Goal: Communication & Community: Answer question/provide support

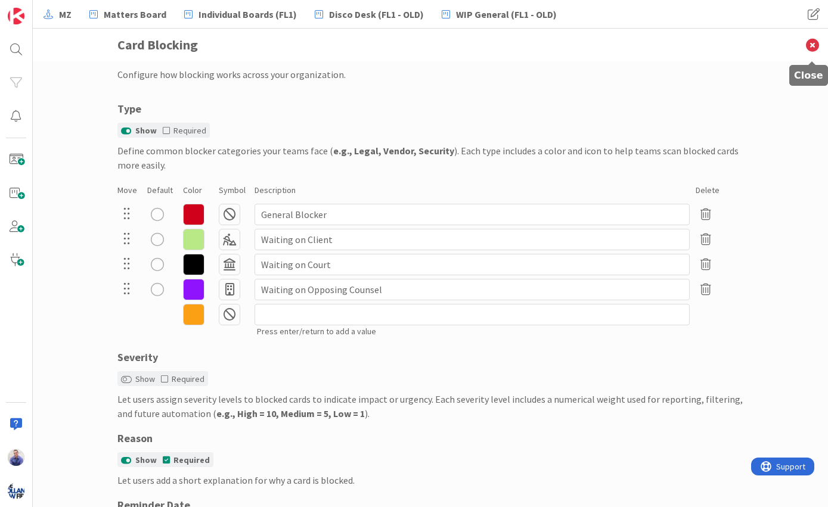
click at [813, 40] on icon at bounding box center [812, 45] width 31 height 33
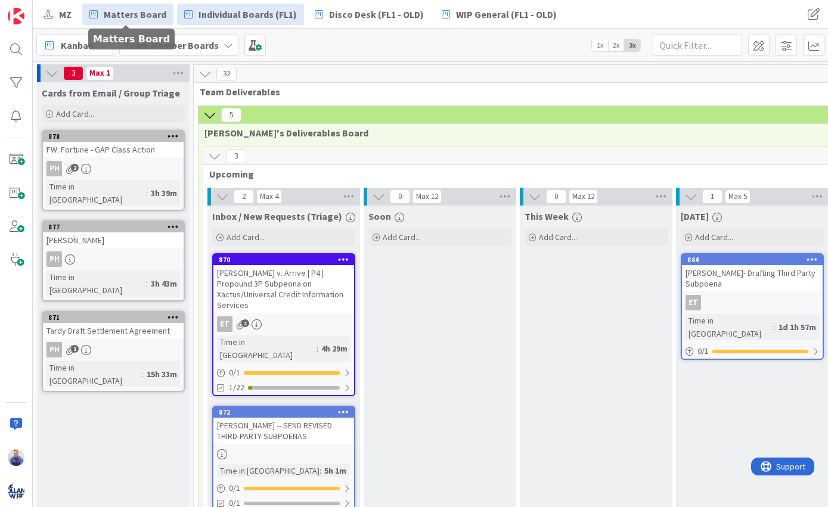
drag, startPoint x: 138, startPoint y: 13, endPoint x: 145, endPoint y: 13, distance: 7.8
click at [139, 13] on span "Matters Board" at bounding box center [135, 14] width 63 height 14
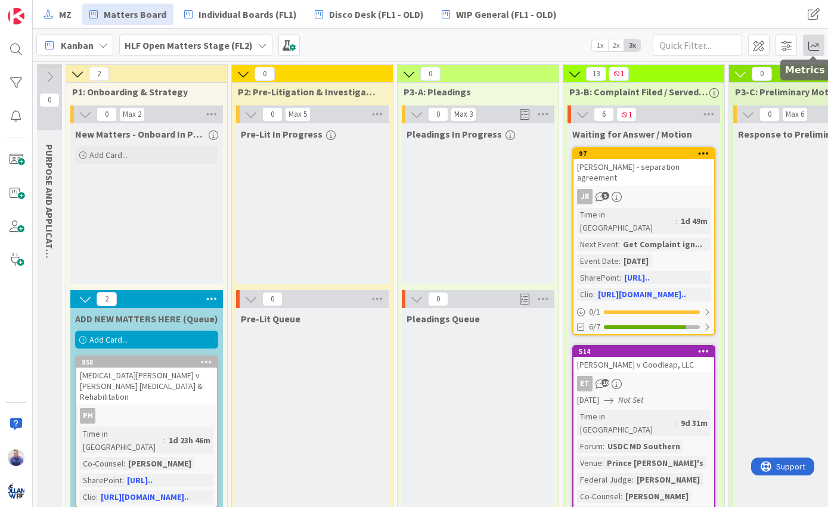
click at [812, 45] on span at bounding box center [813, 45] width 21 height 21
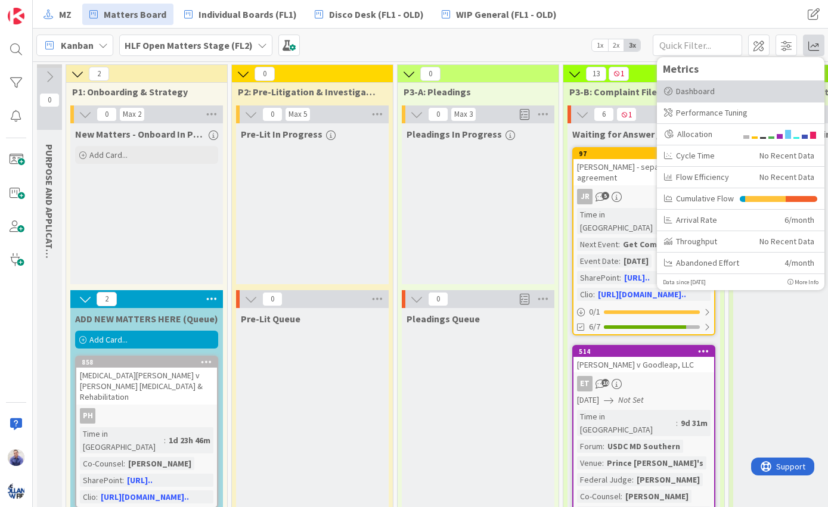
click at [699, 92] on div "Dashboard" at bounding box center [740, 91] width 153 height 13
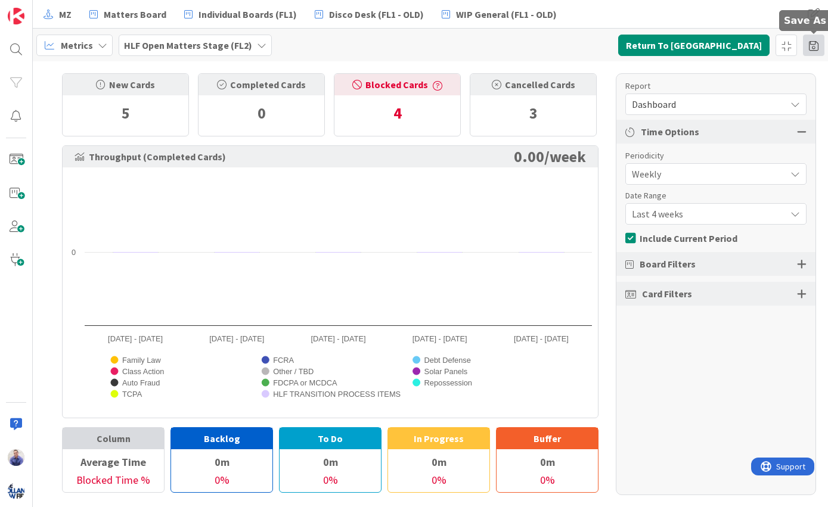
click at [808, 47] on span at bounding box center [813, 45] width 21 height 21
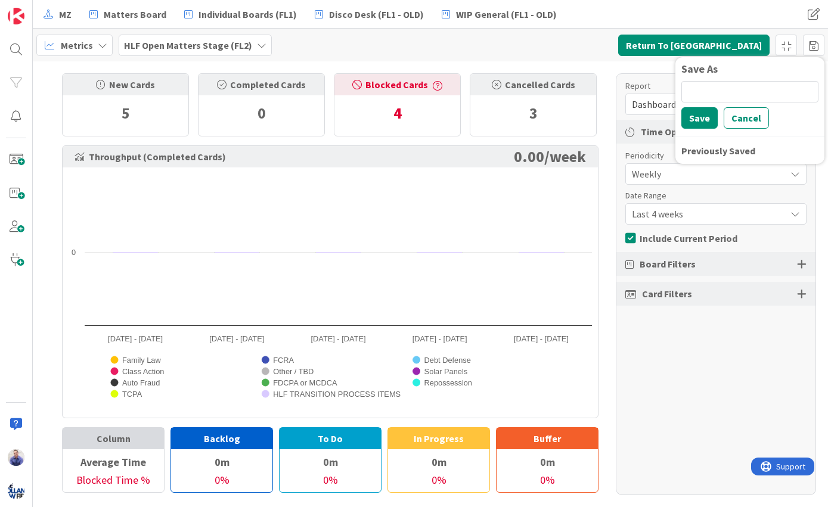
drag, startPoint x: 657, startPoint y: 58, endPoint x: 663, endPoint y: 56, distance: 6.4
click at [658, 58] on div "Metrics HLF Open Matters Stage (FL2) Return To [GEOGRAPHIC_DATA] Save As Save C…" at bounding box center [430, 45] width 795 height 33
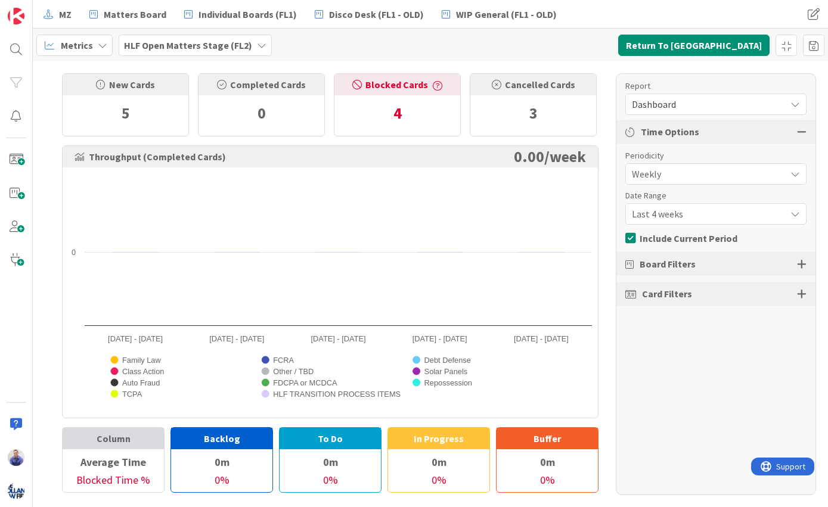
click at [754, 102] on span "Dashboard" at bounding box center [706, 104] width 148 height 17
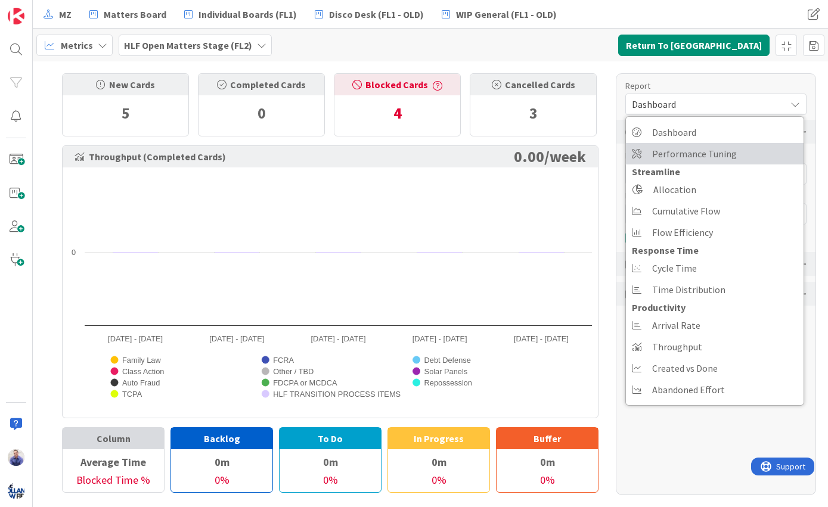
click at [681, 154] on span "Performance Tuning" at bounding box center [694, 154] width 85 height 18
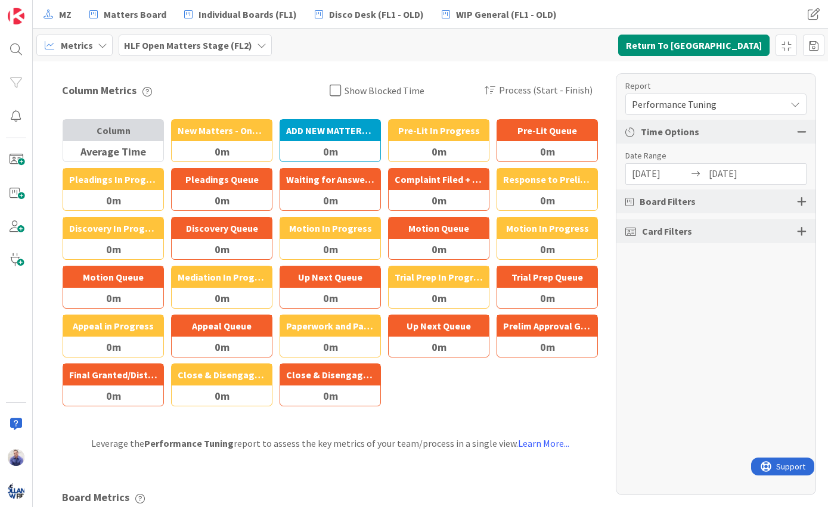
click at [653, 174] on input "[DATE]" at bounding box center [660, 174] width 57 height 20
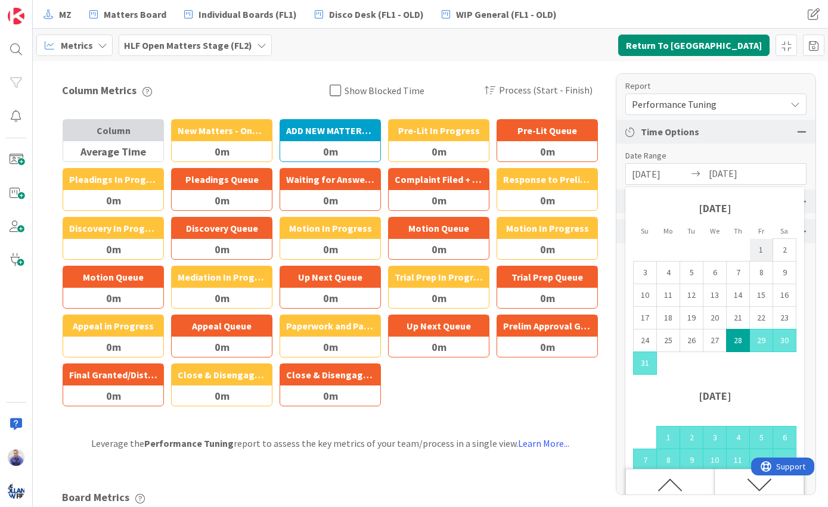
click at [757, 246] on td "1" at bounding box center [761, 250] width 23 height 23
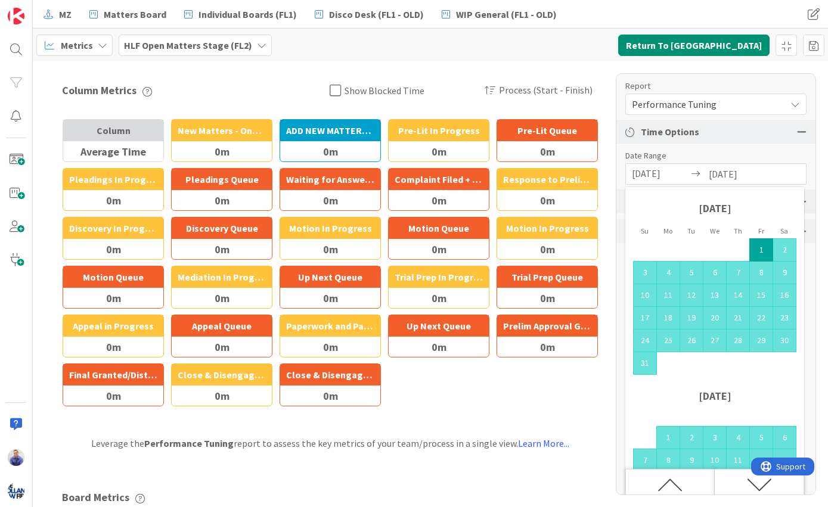
click at [637, 163] on div "[DATE] Navigate forward to interact with the calendar and select a date. Press …" at bounding box center [715, 173] width 181 height 21
click at [650, 179] on input "[DATE]" at bounding box center [660, 174] width 57 height 20
drag, startPoint x: 640, startPoint y: 176, endPoint x: 630, endPoint y: 177, distance: 10.7
click at [632, 177] on input "[DATE]" at bounding box center [660, 174] width 57 height 20
click at [760, 176] on input "[DATE]" at bounding box center [737, 174] width 57 height 20
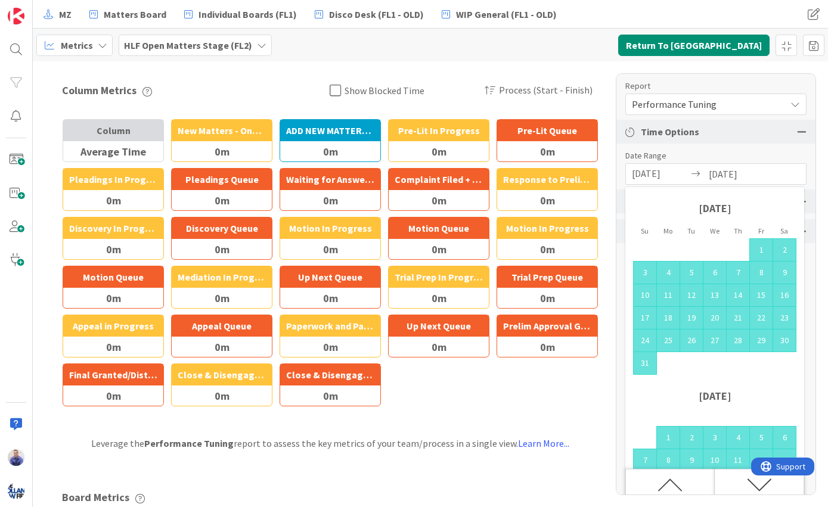
click at [726, 216] on div "[DATE]" at bounding box center [714, 212] width 163 height 51
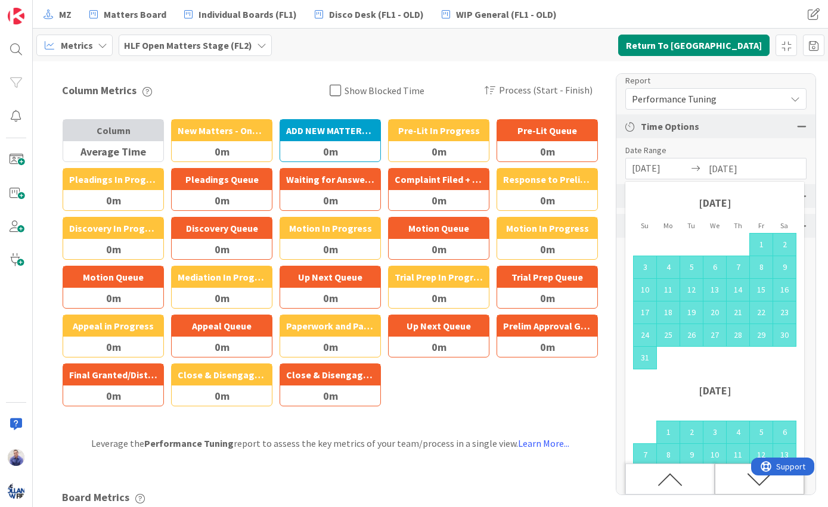
click at [757, 489] on icon "Move forward to switch to the next month." at bounding box center [759, 479] width 25 height 25
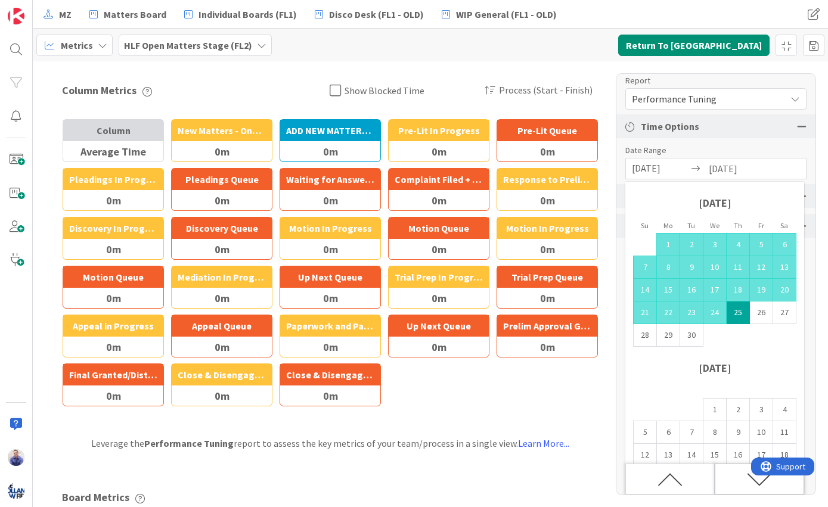
click at [757, 487] on icon "Move forward to switch to the next month." at bounding box center [759, 479] width 25 height 25
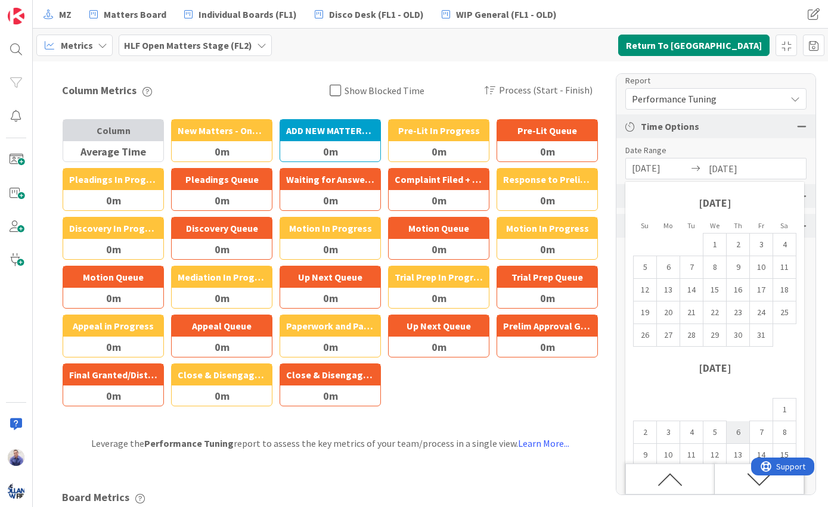
scroll to position [0, 0]
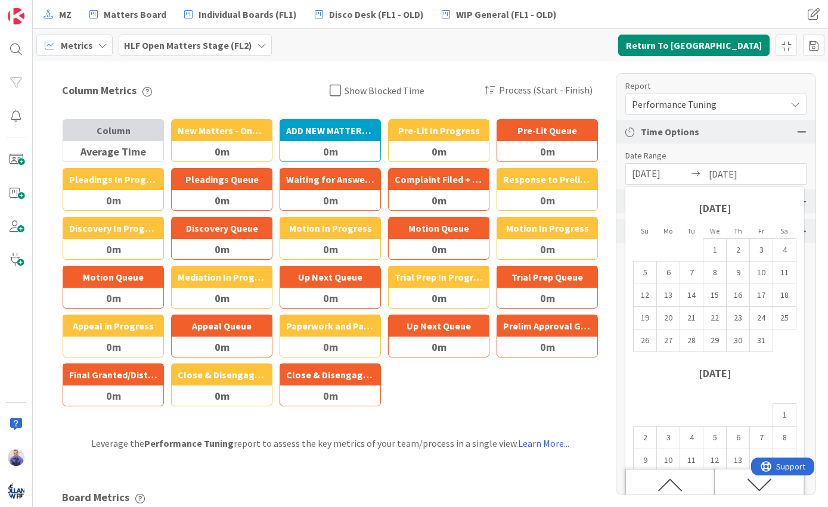
click at [684, 484] on div "Move backward to switch to the previous month." at bounding box center [669, 484] width 89 height 31
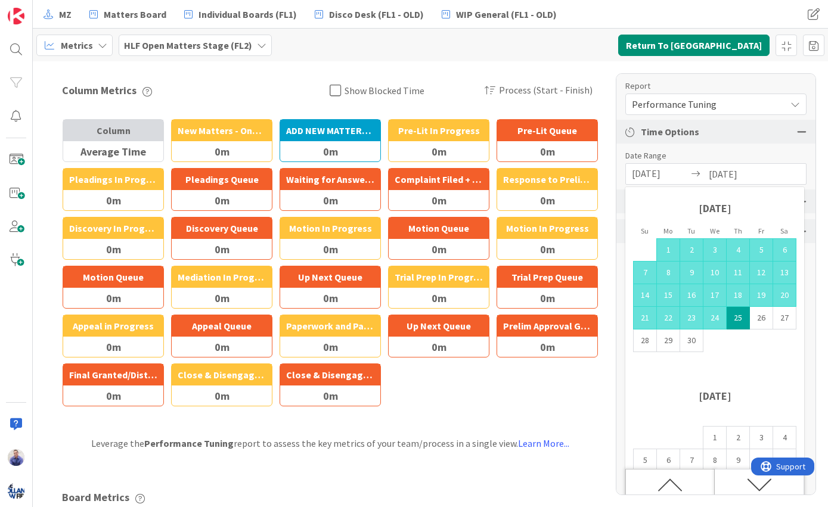
click at [684, 482] on div "Move backward to switch to the previous month." at bounding box center [669, 484] width 89 height 31
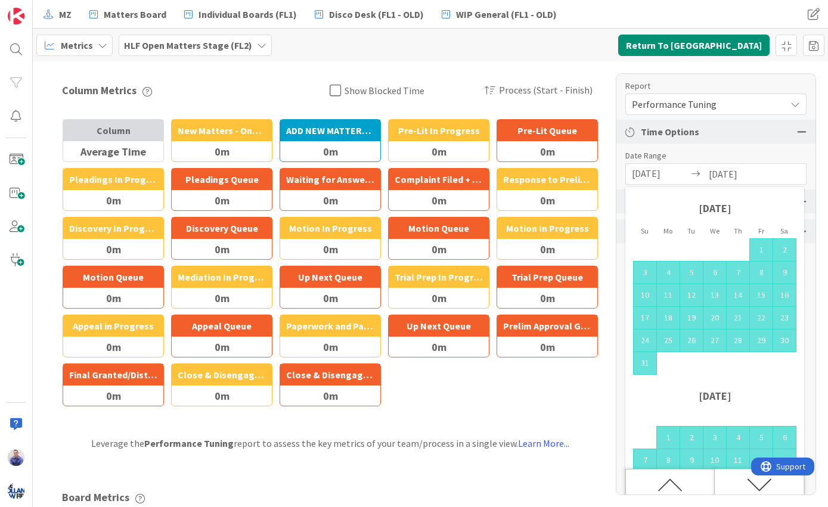
click at [684, 482] on div "Move backward to switch to the previous month." at bounding box center [669, 484] width 89 height 31
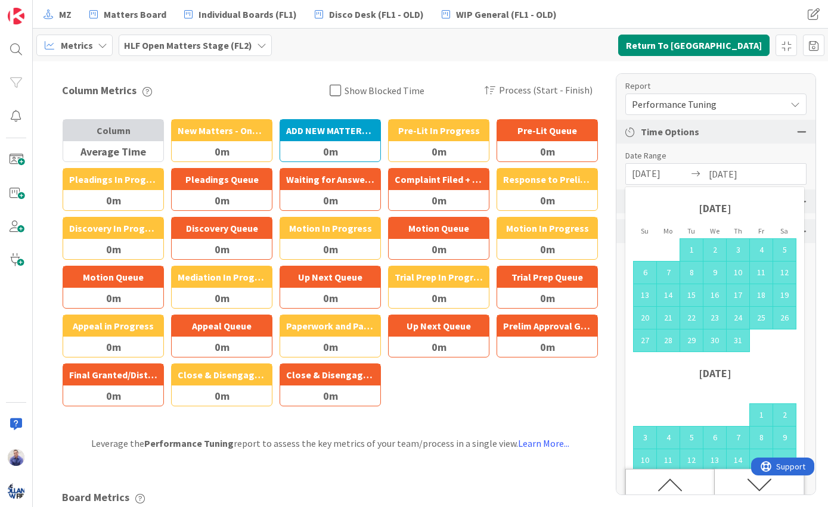
click at [684, 482] on div "Move backward to switch to the previous month." at bounding box center [669, 484] width 89 height 31
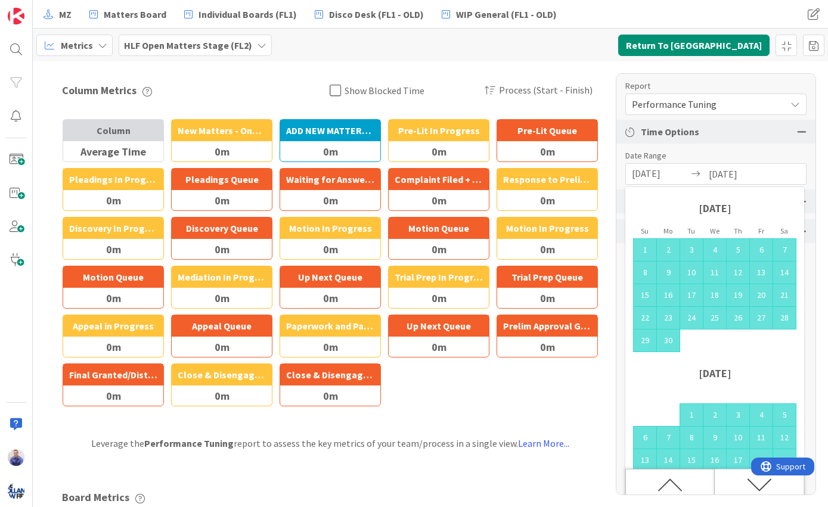
click at [684, 482] on div "Move backward to switch to the previous month." at bounding box center [669, 484] width 89 height 31
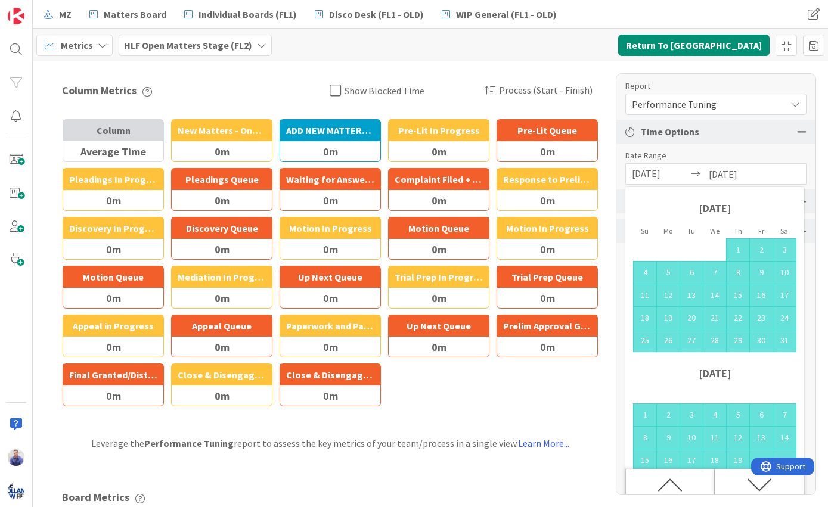
click at [684, 482] on div "Move backward to switch to the previous month." at bounding box center [669, 484] width 89 height 31
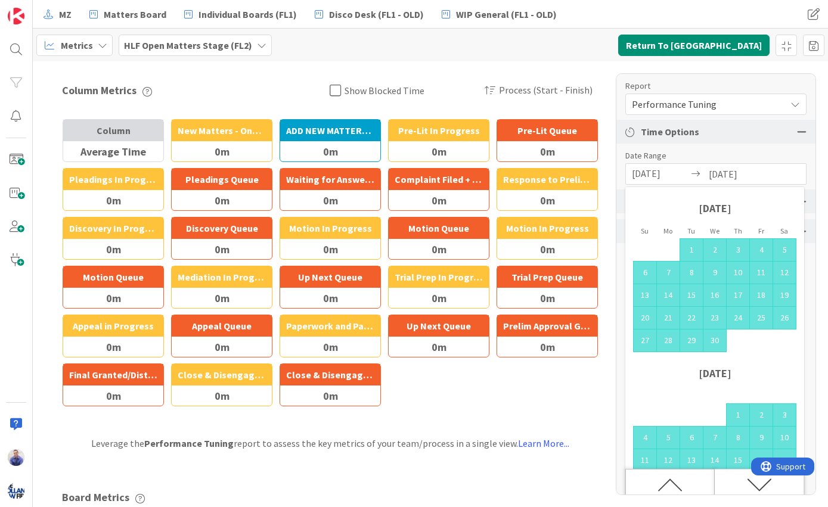
click at [684, 482] on div "Move backward to switch to the previous month." at bounding box center [669, 484] width 89 height 31
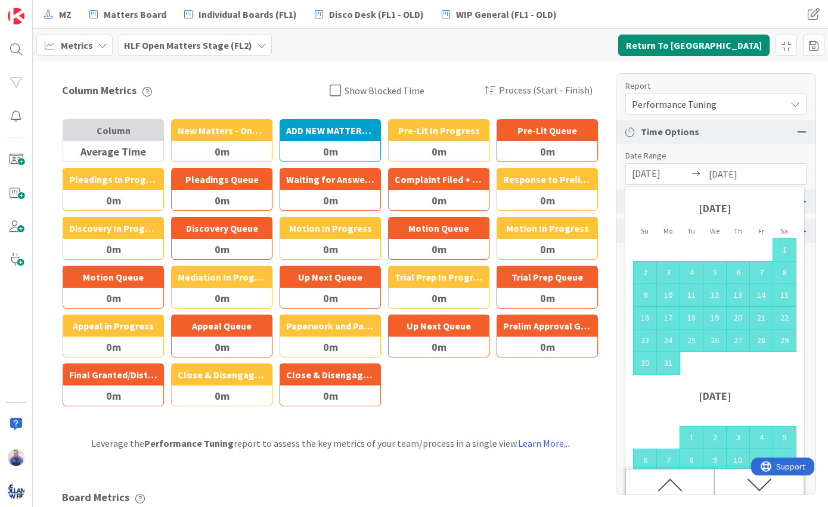
click at [684, 482] on div "Move backward to switch to the previous month." at bounding box center [669, 484] width 89 height 31
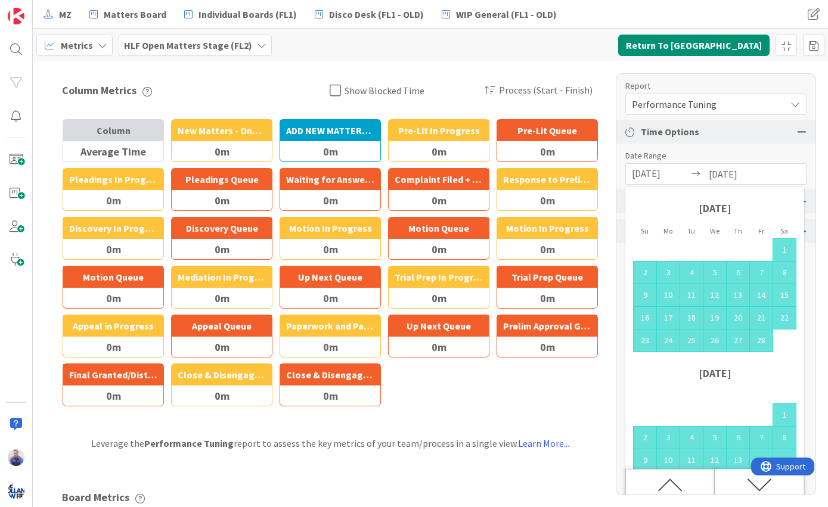
click at [684, 482] on div "Move backward to switch to the previous month." at bounding box center [669, 484] width 89 height 31
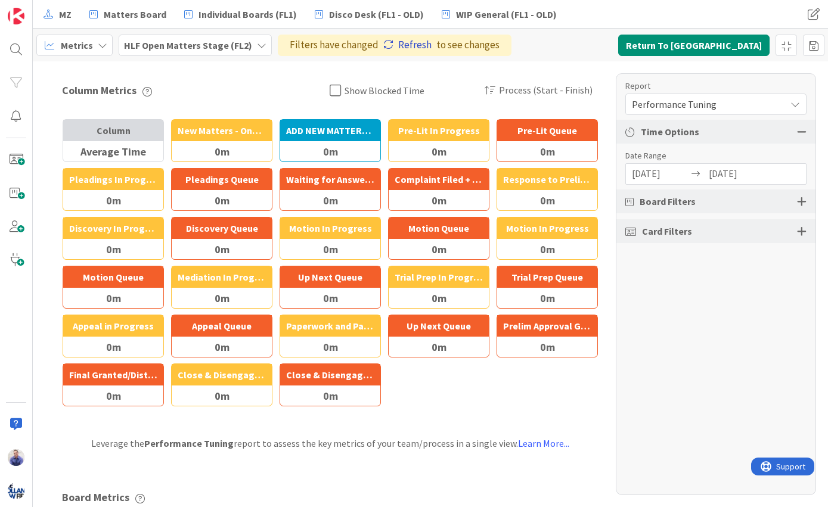
click at [402, 42] on link "Refresh" at bounding box center [407, 46] width 48 height 16
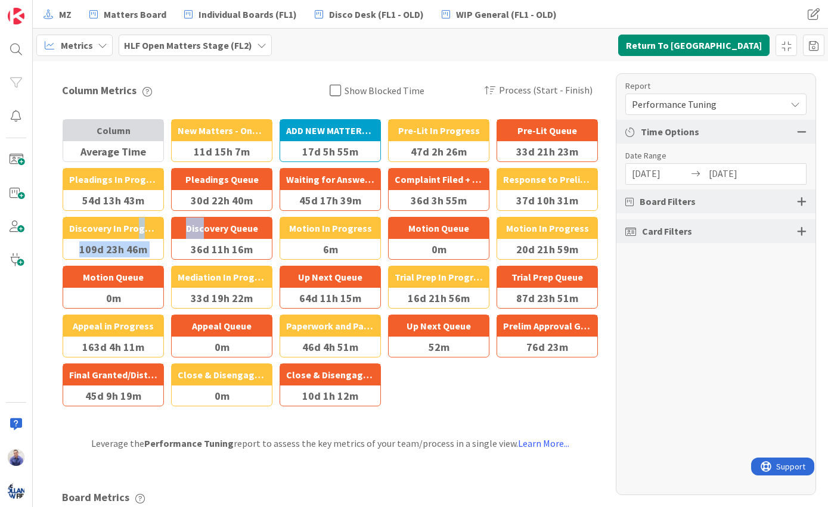
drag, startPoint x: 199, startPoint y: 230, endPoint x: 134, endPoint y: 221, distance: 65.6
click at [172, 221] on div "Discovery Queue" at bounding box center [222, 228] width 100 height 21
click at [200, 224] on div "Discovery Queue" at bounding box center [222, 228] width 100 height 21
click at [494, 90] on icon at bounding box center [490, 90] width 11 height 10
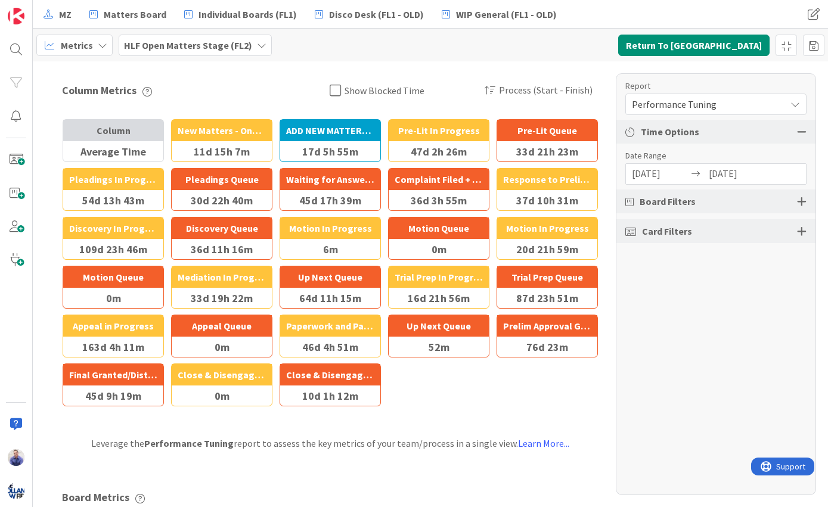
click at [330, 90] on icon at bounding box center [335, 90] width 11 height 13
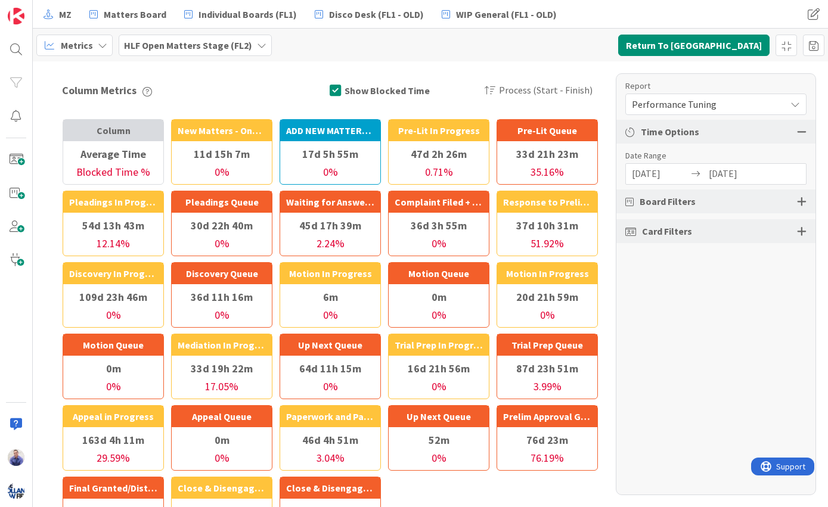
click at [330, 86] on h2 "Column Metrics Show Blocked Time Process (Start - Finish) Process (Start - Fini…" at bounding box center [330, 90] width 537 height 22
click at [334, 89] on icon at bounding box center [335, 90] width 11 height 13
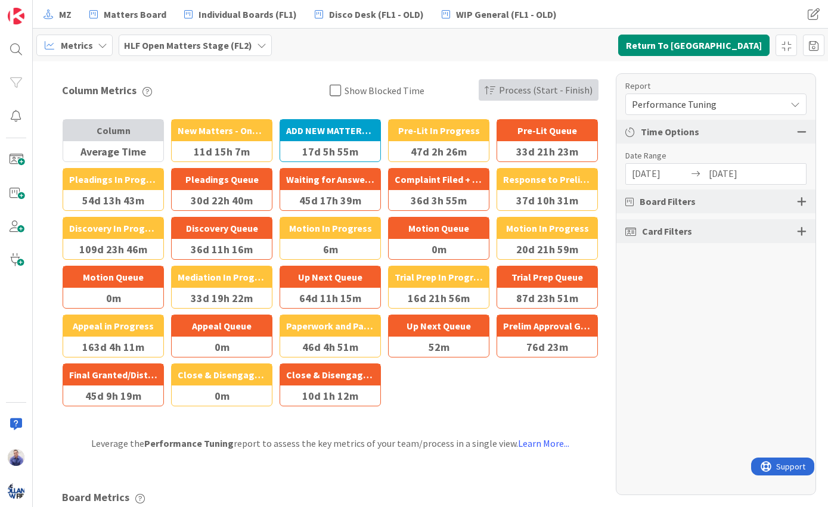
click at [509, 88] on span "Process (Start - Finish)" at bounding box center [546, 90] width 94 height 22
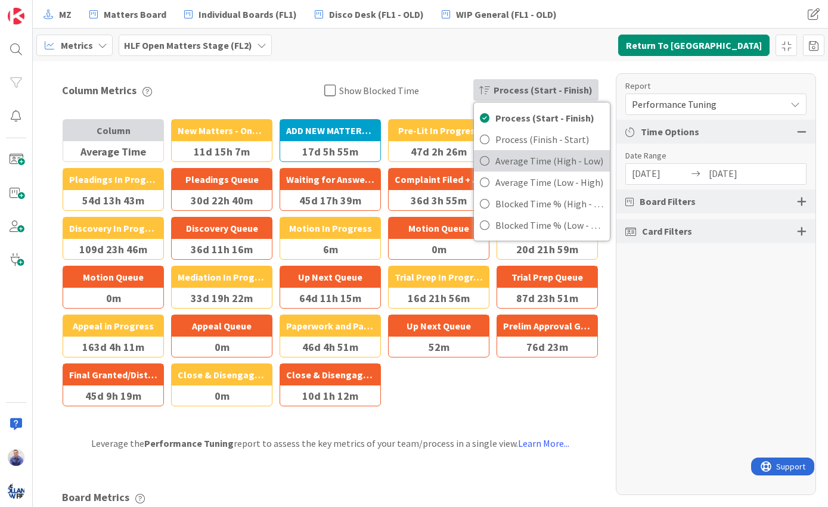
click at [541, 157] on span "Average Time (High - Low)" at bounding box center [549, 161] width 109 height 18
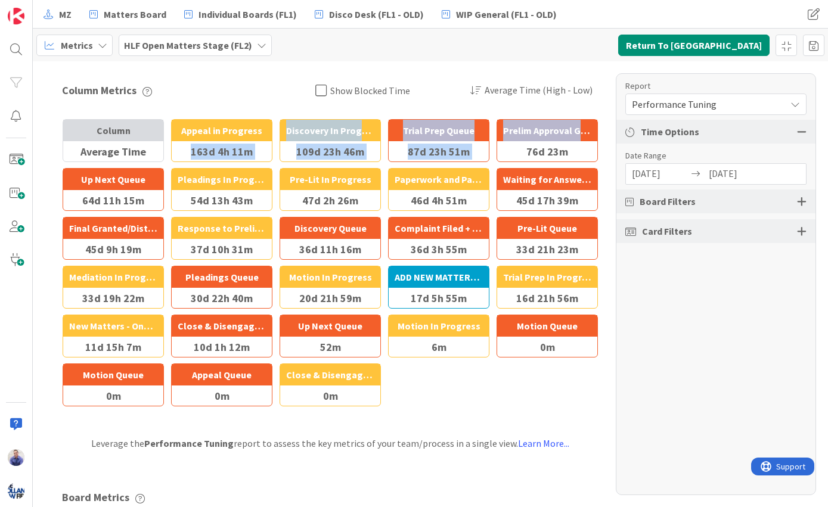
drag, startPoint x: 190, startPoint y: 151, endPoint x: 519, endPoint y: 151, distance: 329.1
click at [519, 151] on div "Column Average Time Blocked Time % Appeal in Progress 163d 4h 11m 29.59 % Disco…" at bounding box center [330, 262] width 537 height 287
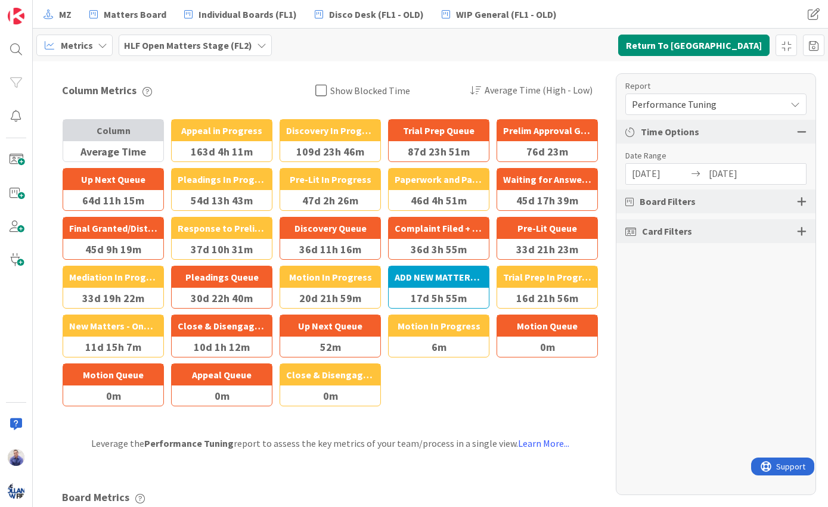
click at [677, 342] on div "Report Performance Tuning Dashboard Performance Tuning Streamline Allocation Cu…" at bounding box center [716, 284] width 200 height 422
click at [521, 86] on span "Average Time (High - Low)" at bounding box center [539, 90] width 108 height 22
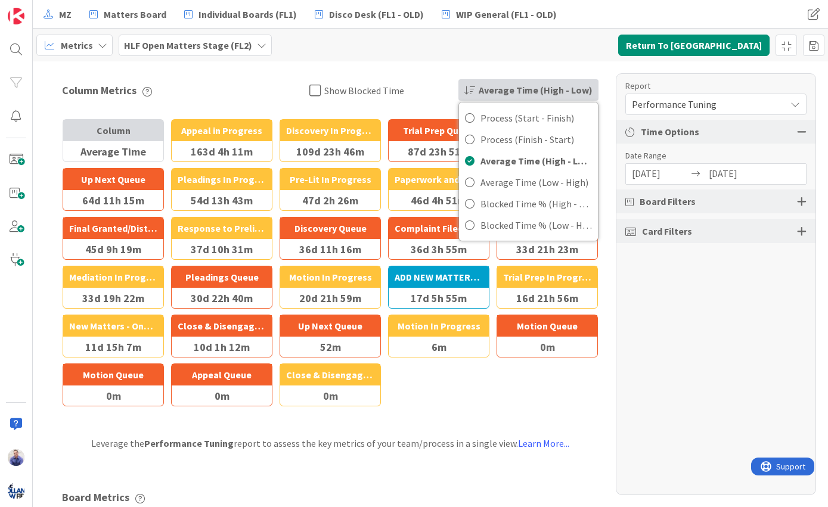
click at [656, 376] on div "Report Performance Tuning Dashboard Performance Tuning Streamline Allocation Cu…" at bounding box center [716, 284] width 200 height 422
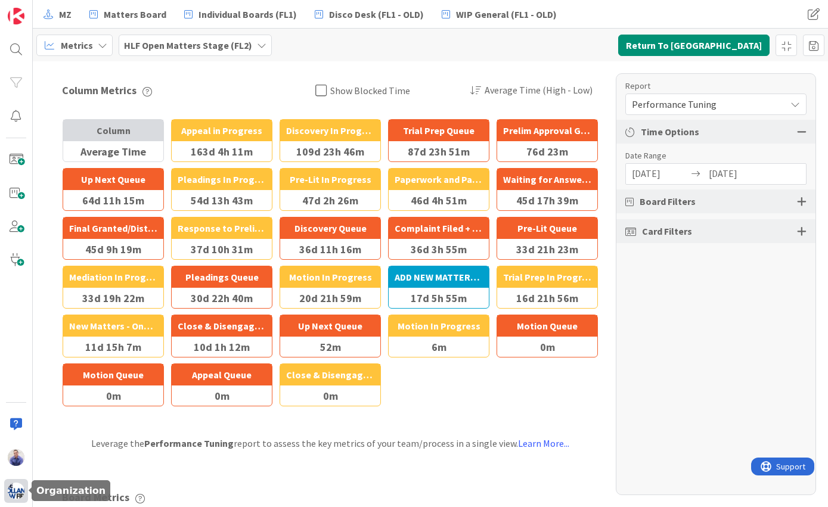
drag, startPoint x: 17, startPoint y: 492, endPoint x: 25, endPoint y: 486, distance: 10.3
click at [17, 491] on img at bounding box center [16, 491] width 17 height 17
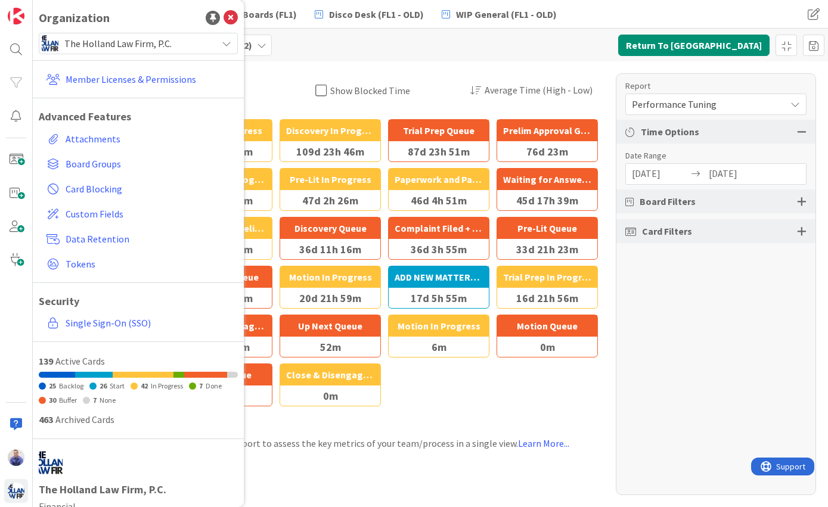
click at [132, 47] on span "The Holland Law Firm, P.C." at bounding box center [137, 43] width 147 height 17
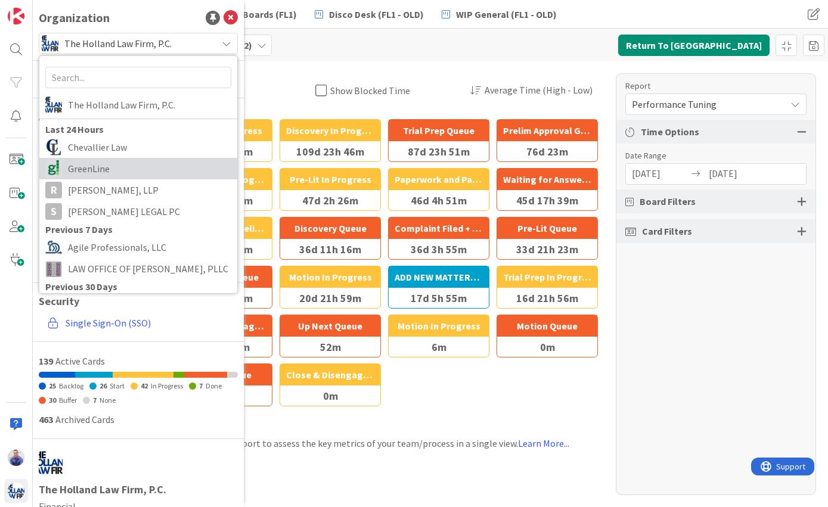
click at [124, 172] on span "GreenLine" at bounding box center [149, 169] width 163 height 18
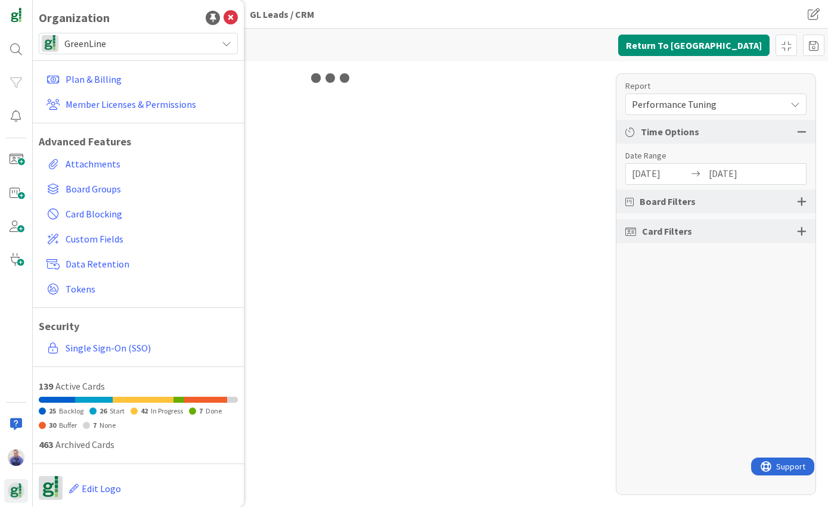
type input "[DATE]"
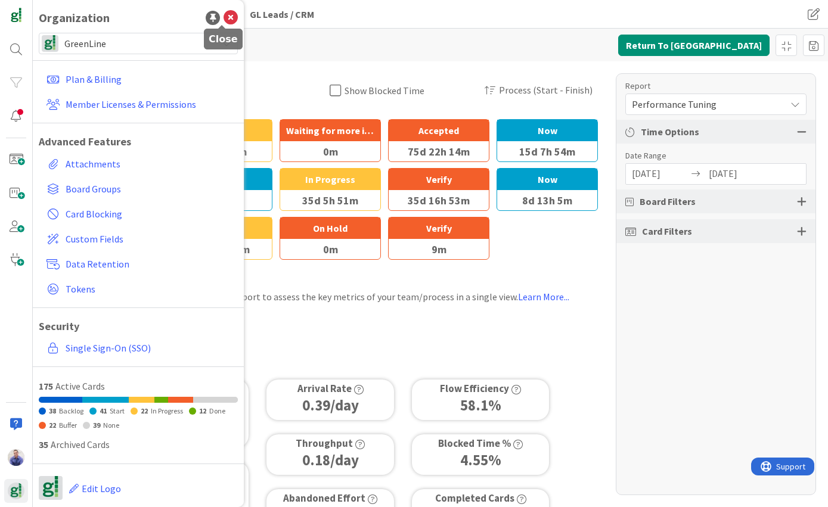
click at [224, 22] on icon at bounding box center [231, 18] width 14 height 14
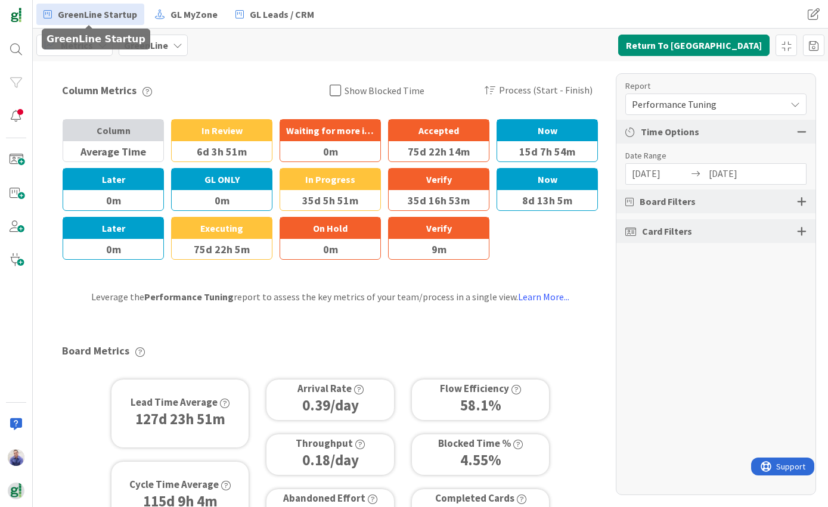
click at [93, 19] on span "GreenLine Startup" at bounding box center [97, 14] width 79 height 14
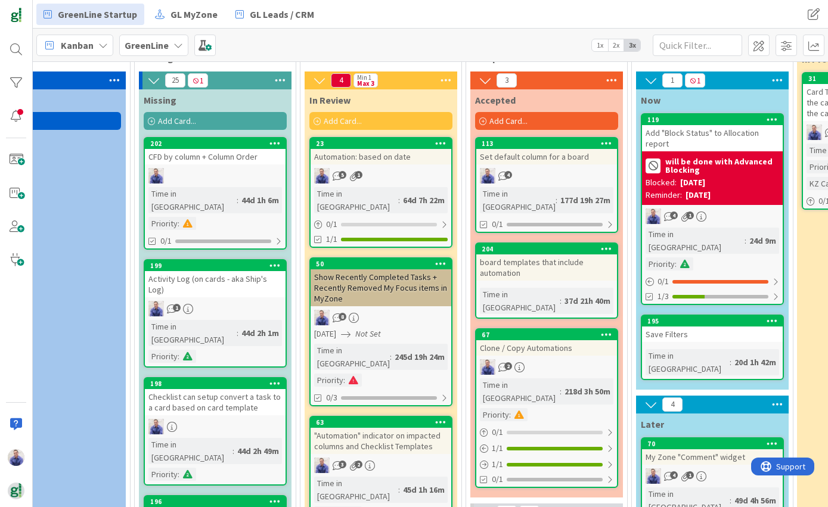
scroll to position [75, 488]
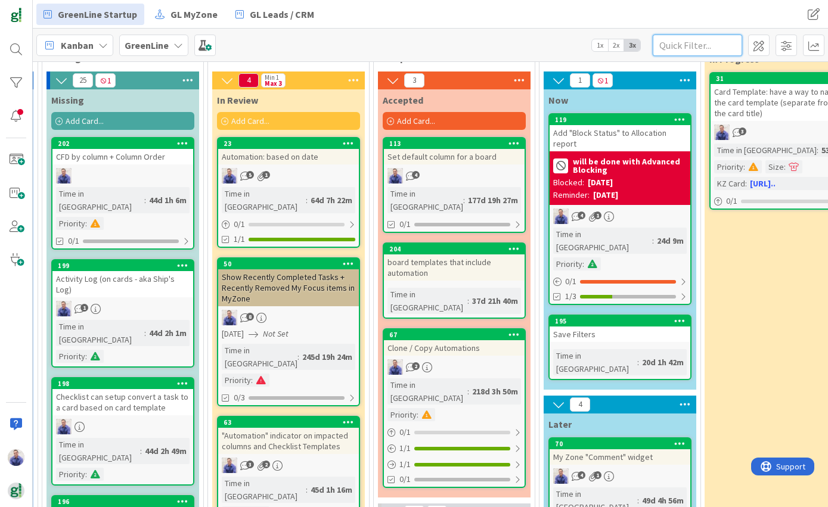
click at [676, 45] on input "text" at bounding box center [697, 45] width 89 height 21
type input "column ordering"
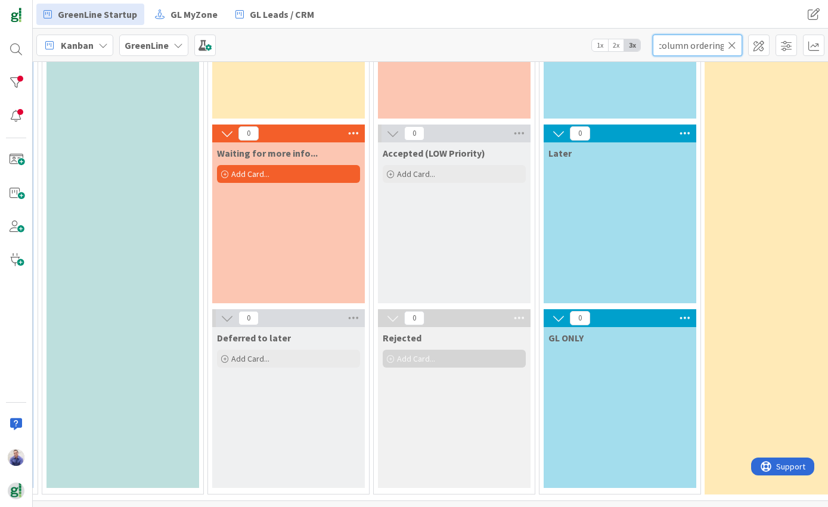
scroll to position [0, 488]
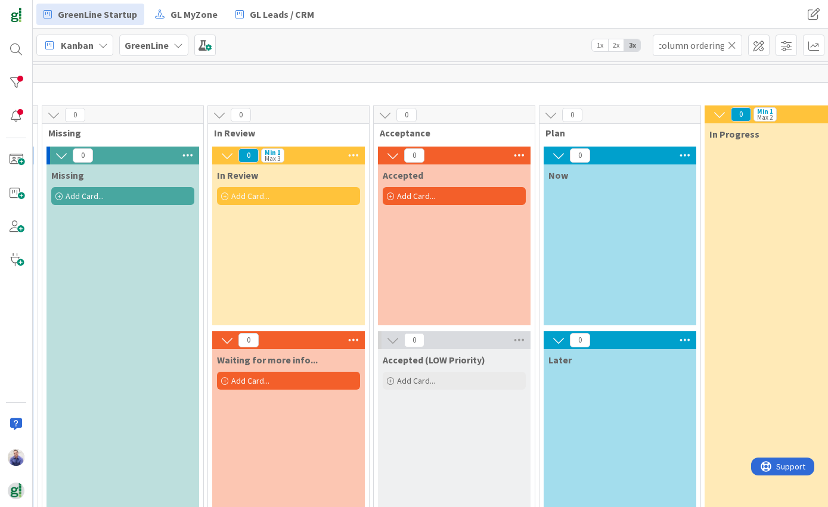
click at [734, 48] on icon at bounding box center [732, 45] width 8 height 11
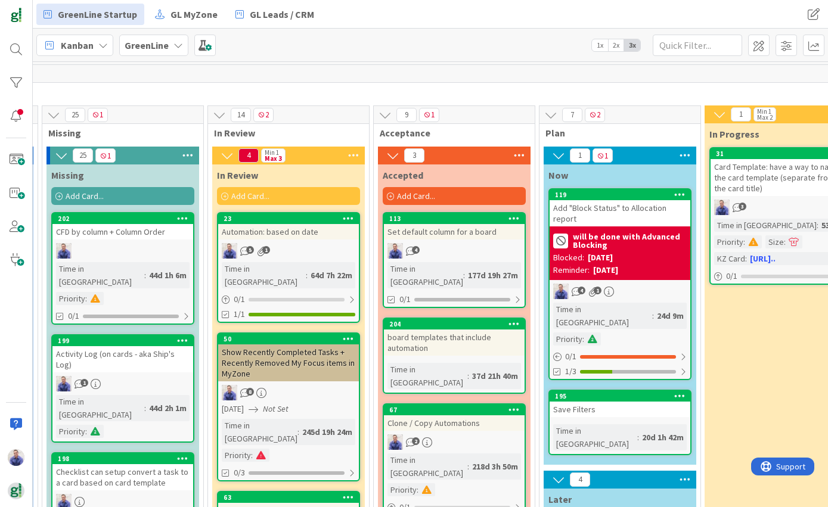
click at [565, 172] on span "Now" at bounding box center [559, 175] width 20 height 12
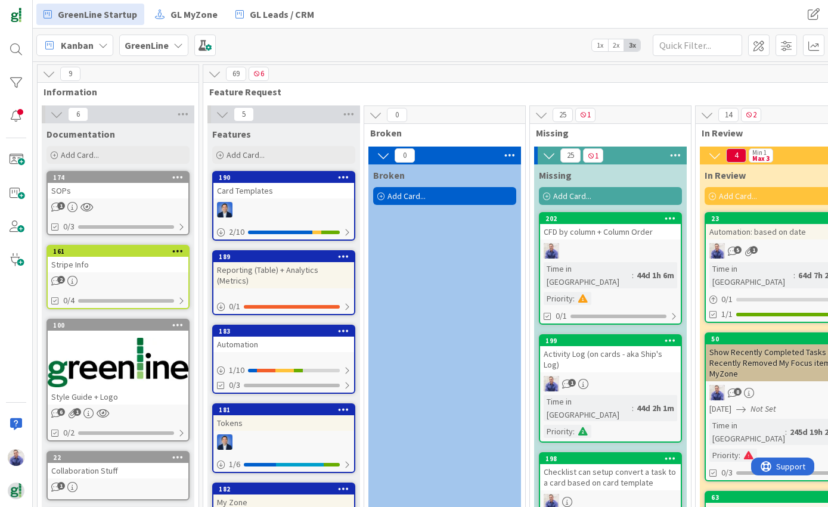
drag, startPoint x: 116, startPoint y: 137, endPoint x: 39, endPoint y: 125, distance: 77.8
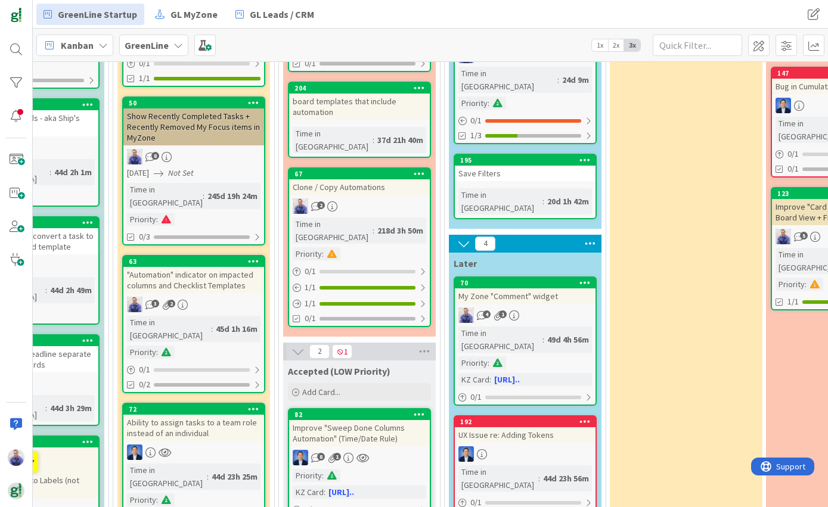
scroll to position [301, 583]
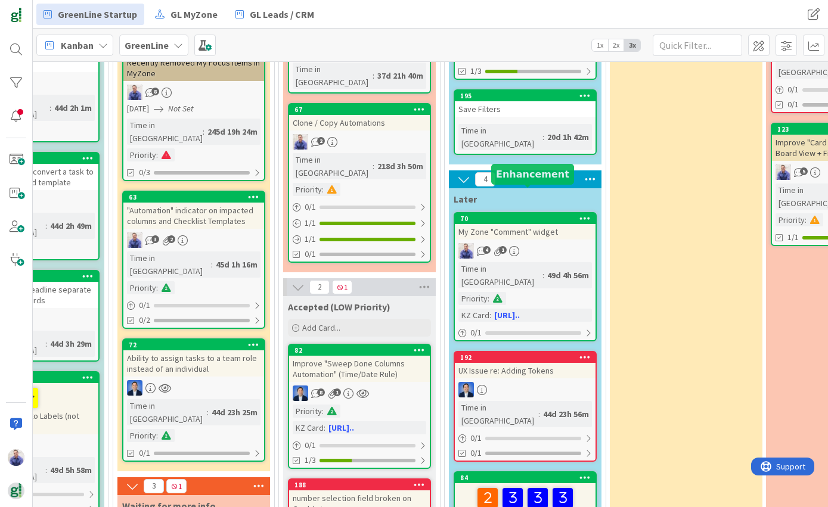
click at [526, 215] on div "70" at bounding box center [527, 219] width 135 height 8
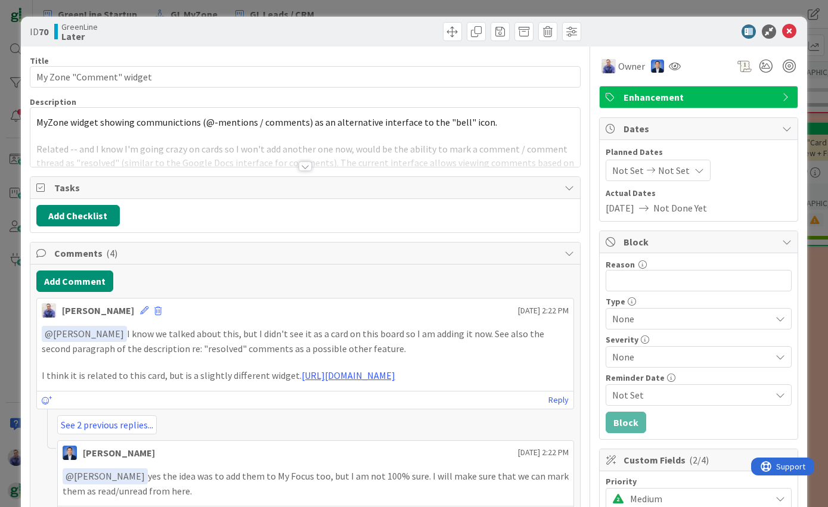
scroll to position [225, 0]
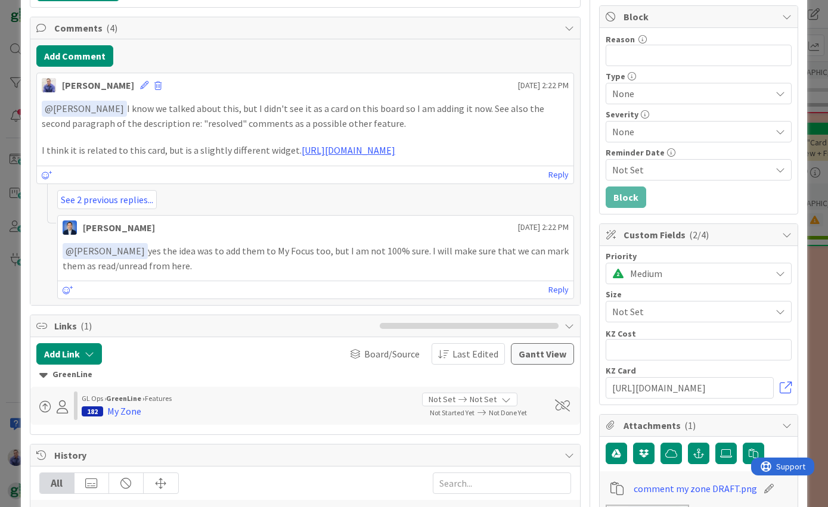
click at [679, 272] on span "Medium" at bounding box center [697, 273] width 135 height 17
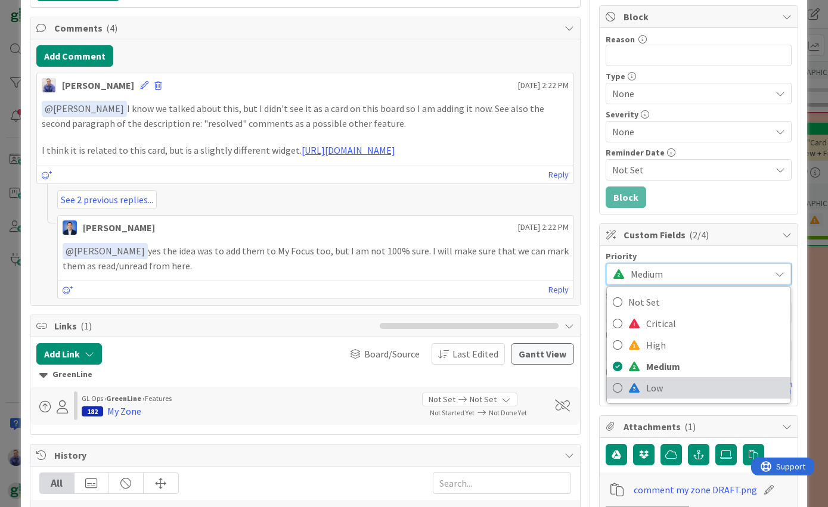
click at [661, 386] on span "Low" at bounding box center [715, 388] width 138 height 18
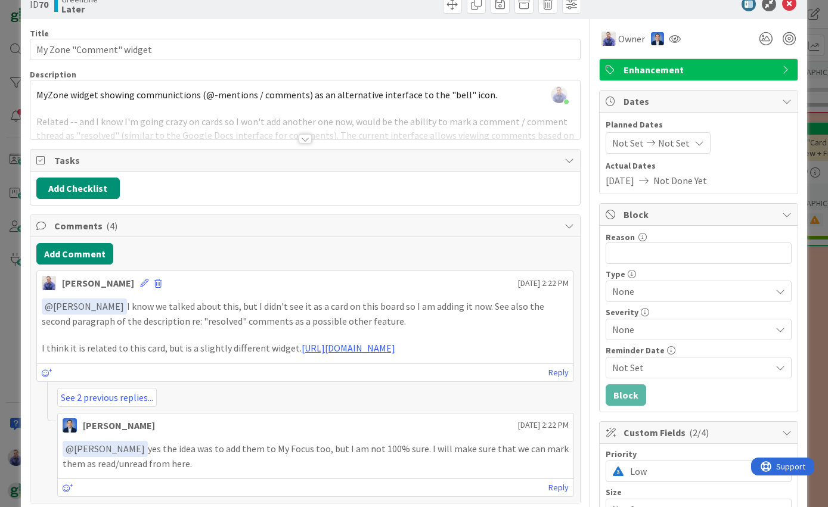
scroll to position [0, 0]
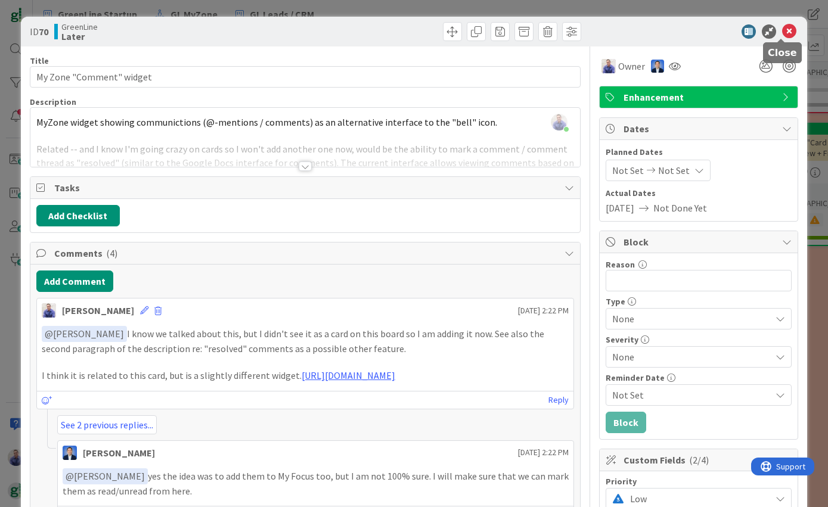
click at [784, 32] on icon at bounding box center [789, 31] width 14 height 14
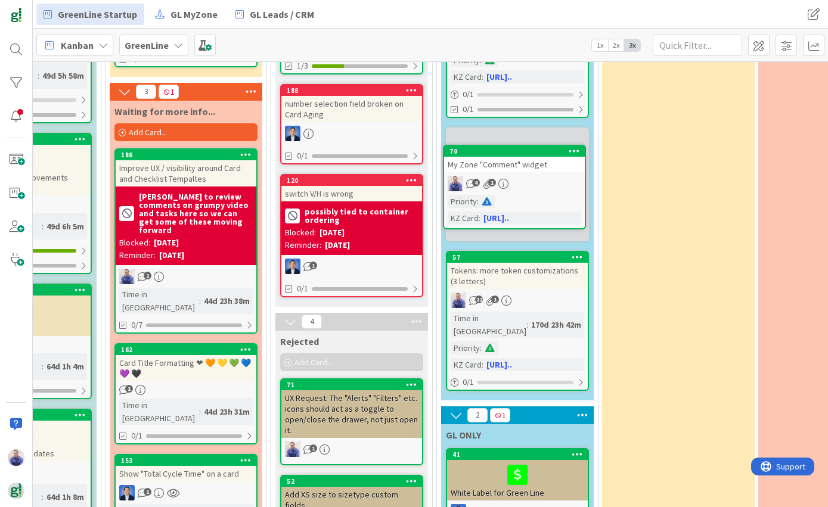
scroll to position [661, 590]
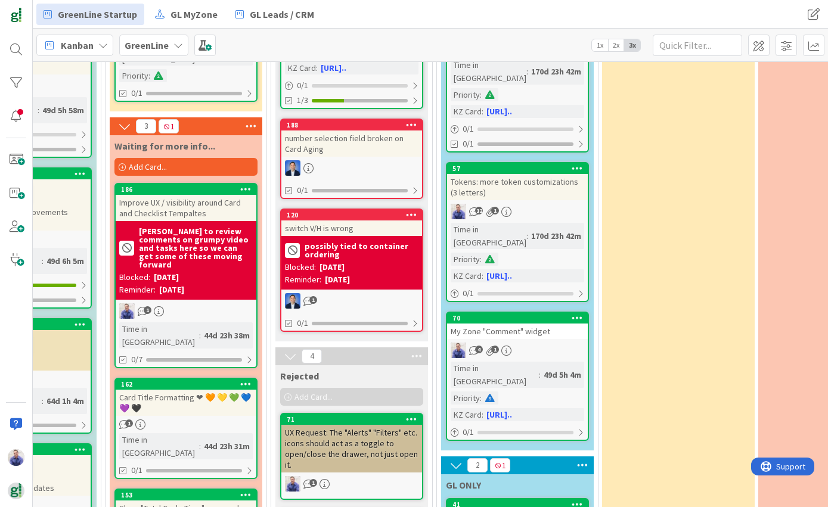
click at [508, 174] on div "Tokens: more token customizations (3 letters)" at bounding box center [517, 187] width 141 height 26
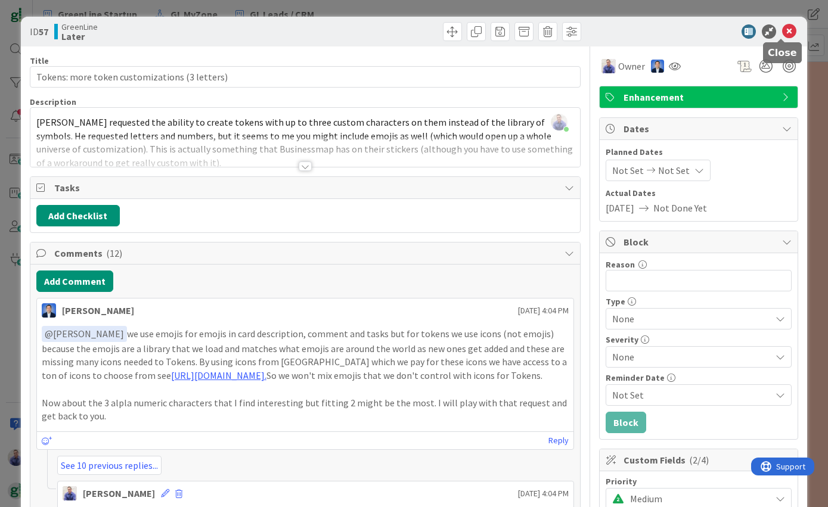
click at [782, 32] on icon at bounding box center [789, 31] width 14 height 14
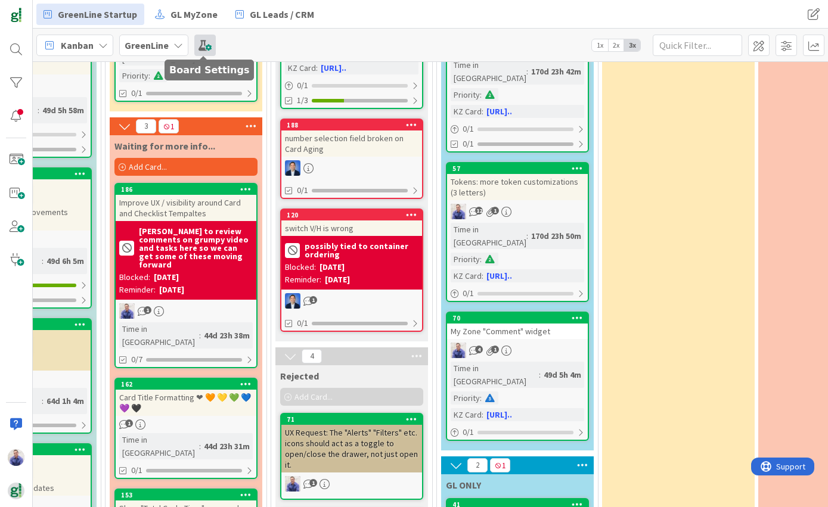
click at [197, 44] on span at bounding box center [204, 45] width 21 height 21
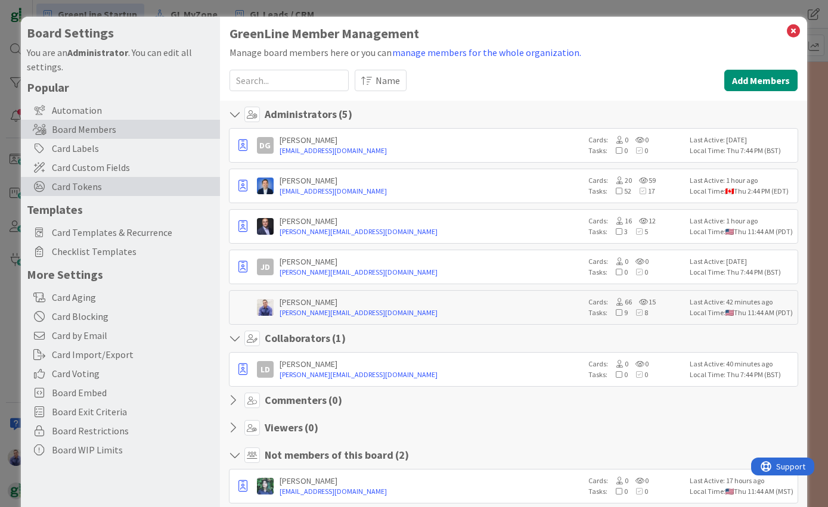
click at [76, 183] on span "Card Tokens" at bounding box center [133, 186] width 162 height 14
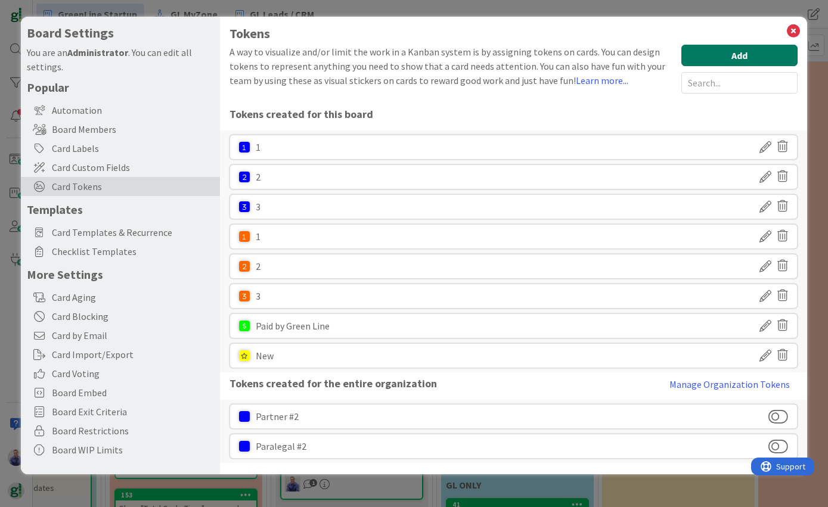
click at [707, 54] on button "Add" at bounding box center [740, 55] width 116 height 21
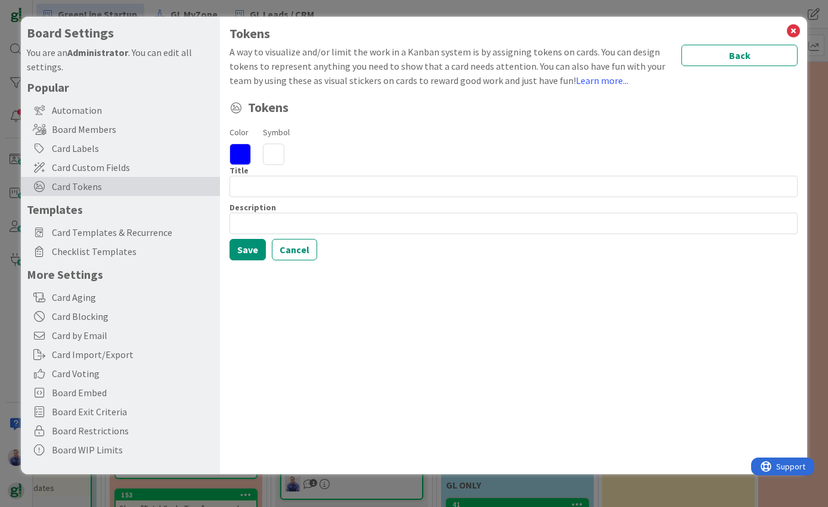
click at [274, 152] on icon at bounding box center [273, 154] width 21 height 21
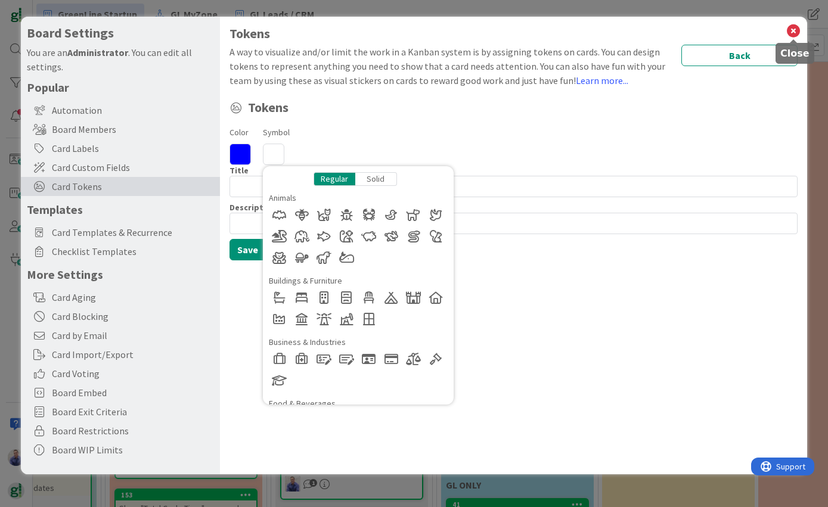
click at [794, 28] on icon at bounding box center [794, 31] width 16 height 17
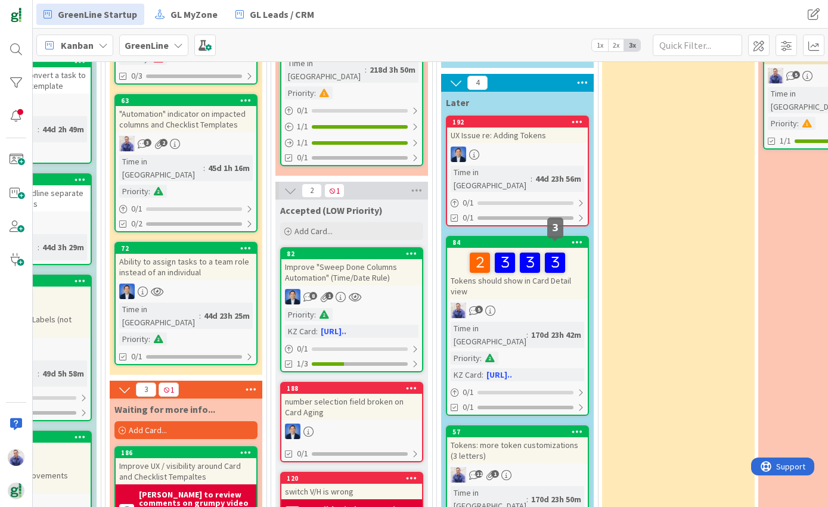
scroll to position [473, 590]
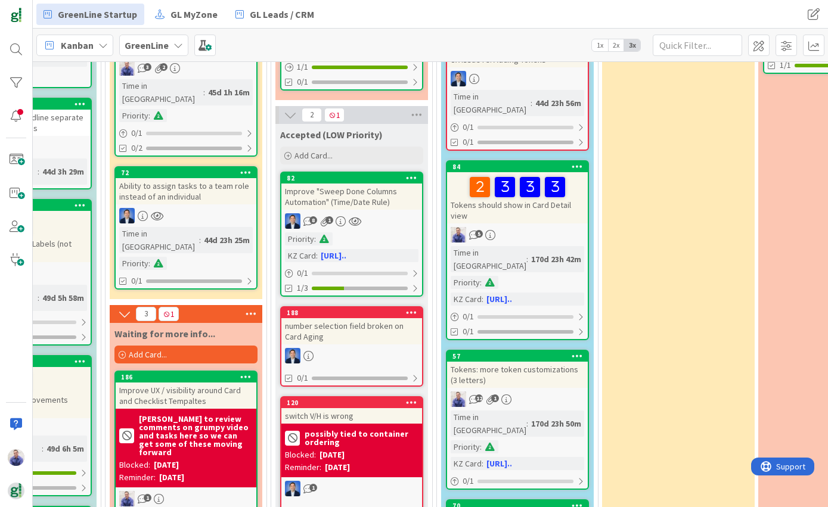
click at [492, 172] on div "Tokens should show in Card Detail view" at bounding box center [517, 197] width 141 height 51
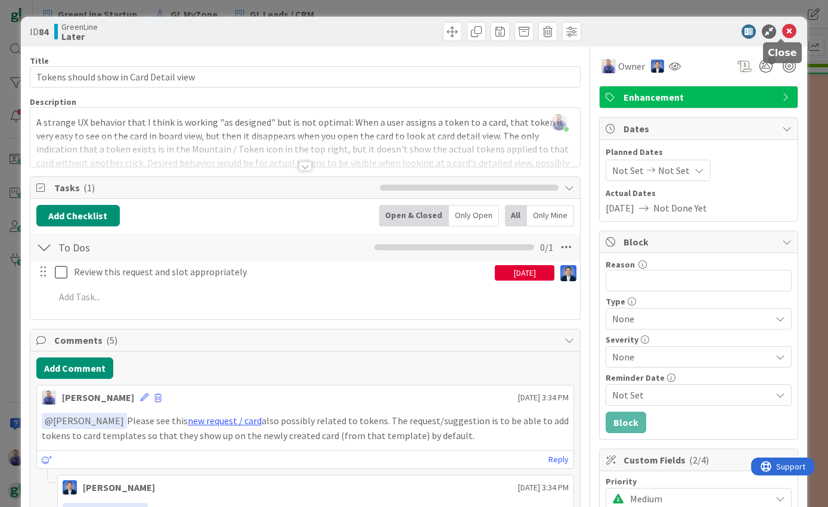
click at [782, 32] on icon at bounding box center [789, 31] width 14 height 14
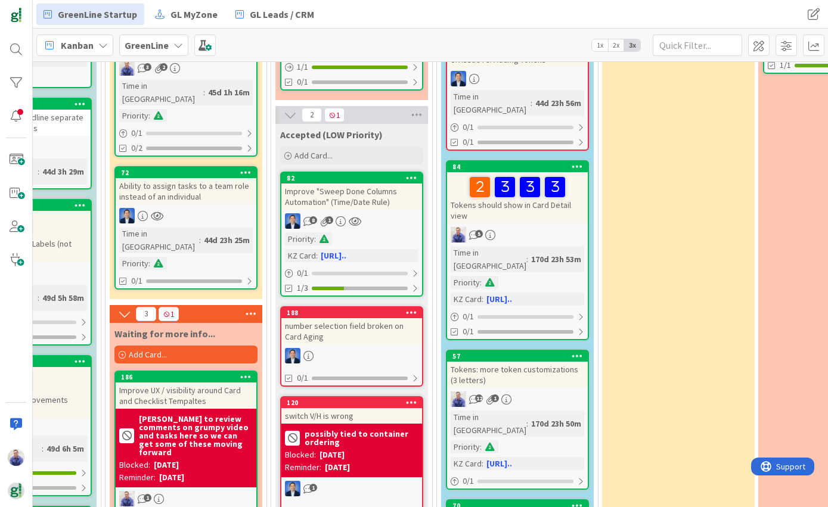
click at [551, 172] on div "Tokens should show in Card Detail view" at bounding box center [517, 197] width 141 height 51
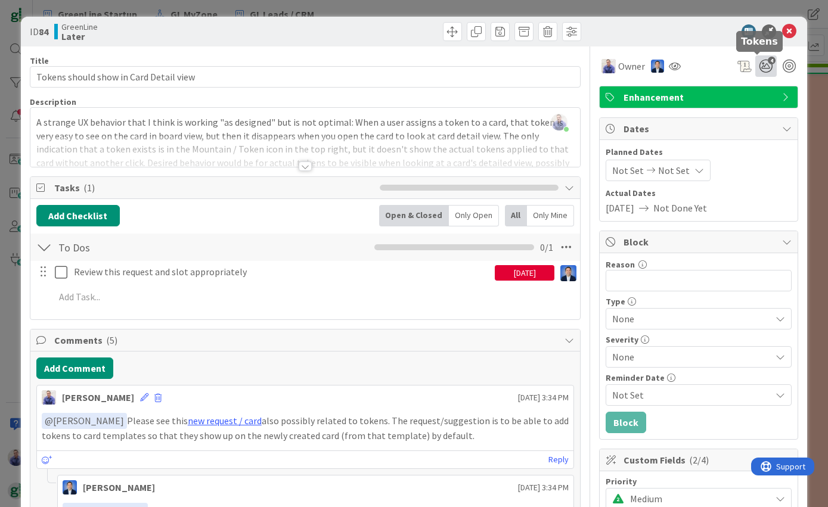
click at [755, 70] on icon "4" at bounding box center [765, 65] width 21 height 21
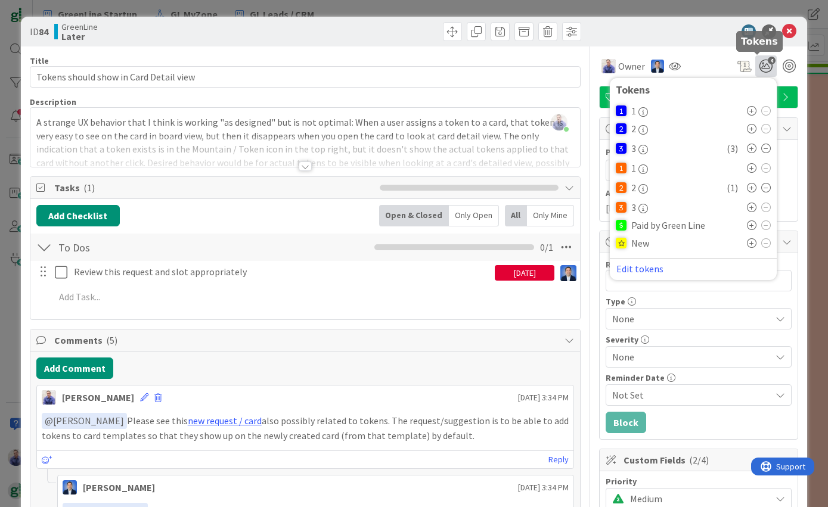
click at [756, 68] on icon "4" at bounding box center [765, 65] width 21 height 21
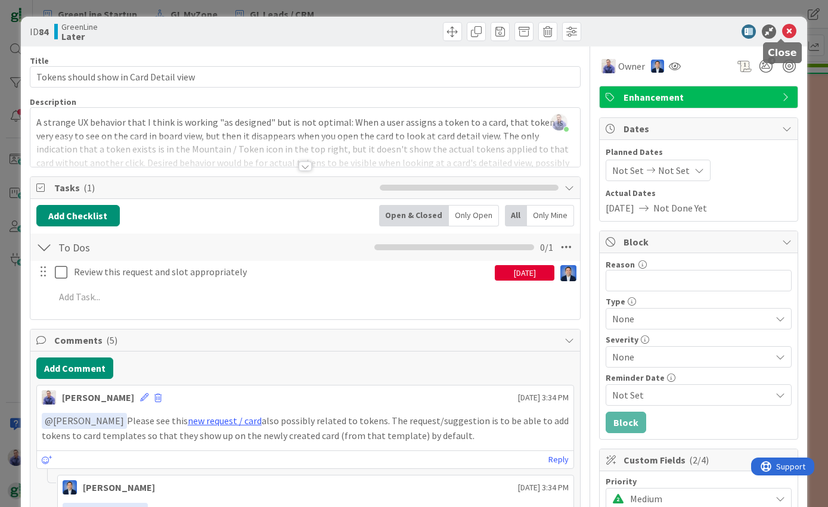
click at [786, 29] on icon at bounding box center [789, 31] width 14 height 14
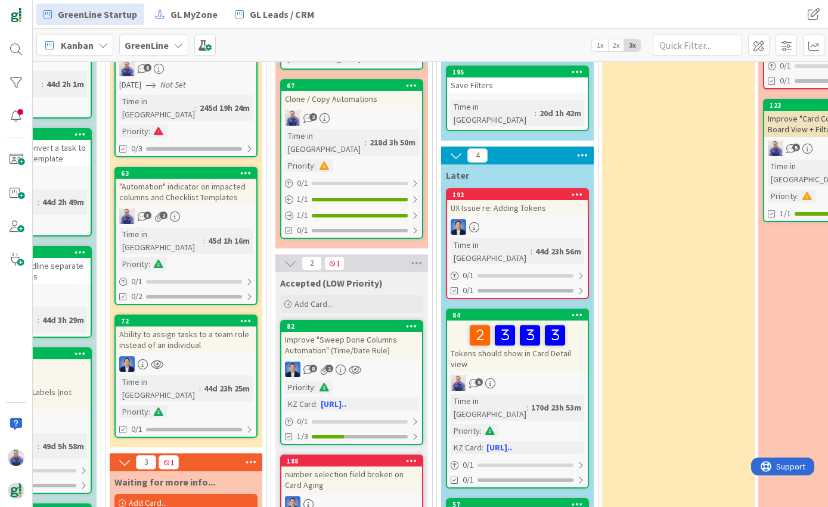
scroll to position [298, 590]
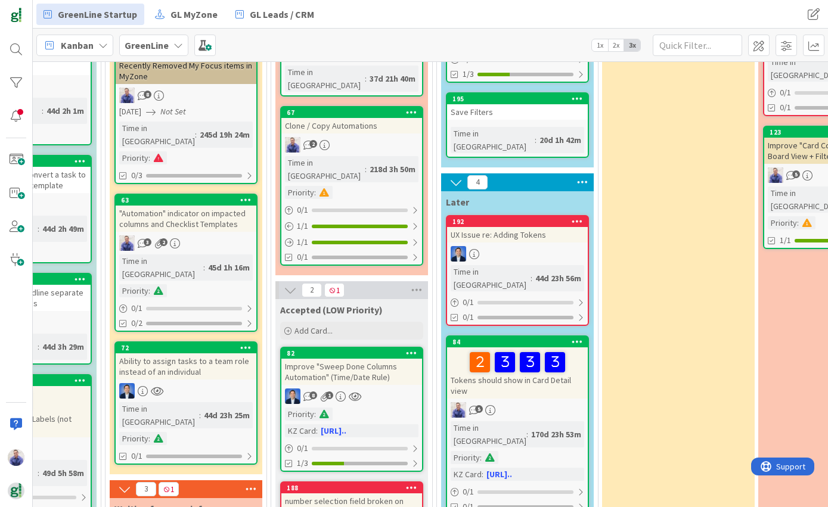
click at [532, 227] on div "UX Issue re: Adding Tokens" at bounding box center [517, 235] width 141 height 16
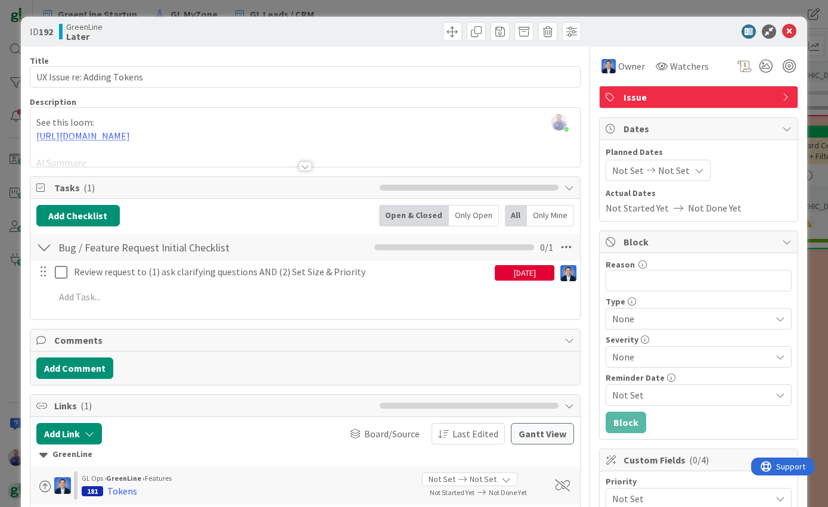
click at [163, 137] on div at bounding box center [305, 152] width 550 height 30
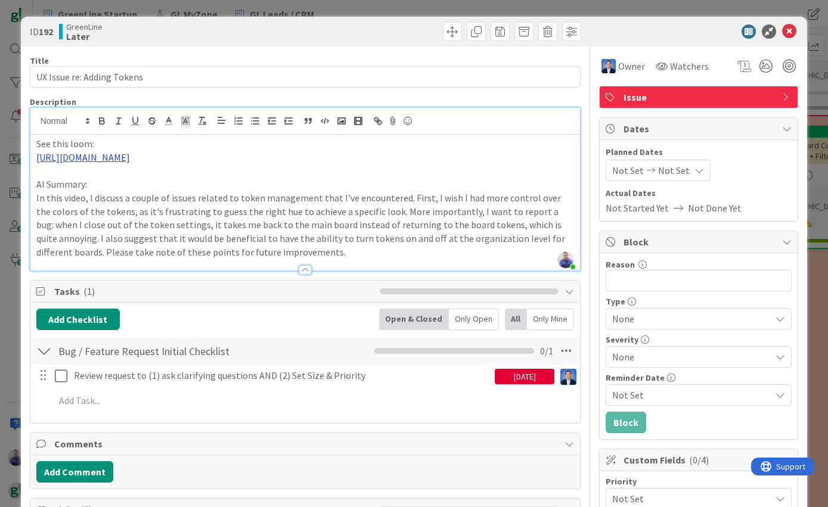
click at [130, 157] on link "[URL][DOMAIN_NAME]" at bounding box center [83, 157] width 94 height 12
click at [271, 181] on link "[URL][DOMAIN_NAME]" at bounding box center [231, 182] width 82 height 16
click at [783, 30] on icon at bounding box center [789, 31] width 14 height 14
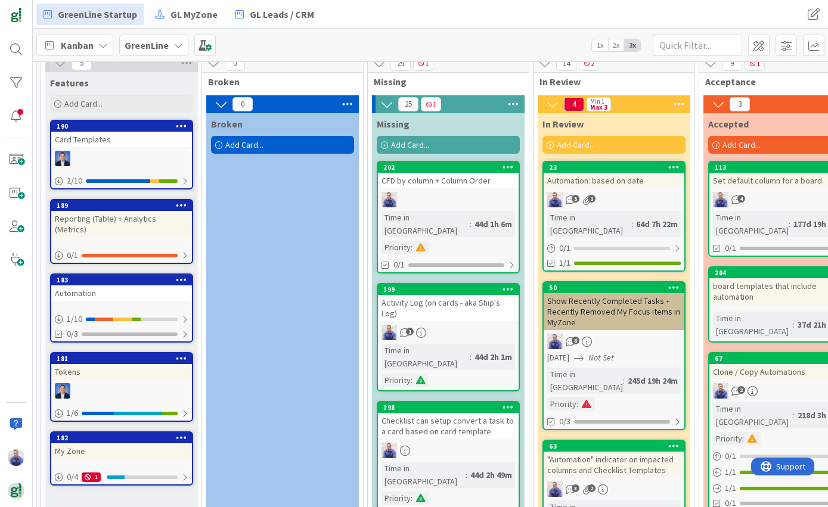
scroll to position [63, 162]
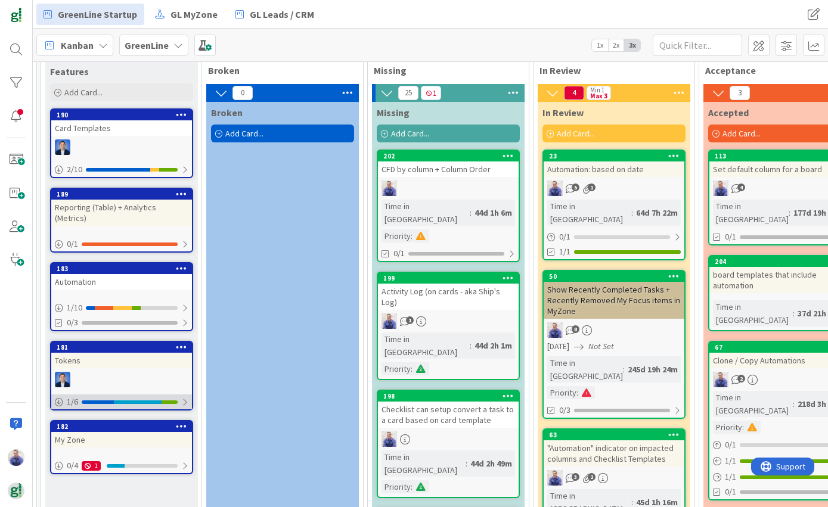
click at [185, 398] on div at bounding box center [184, 403] width 7 height 10
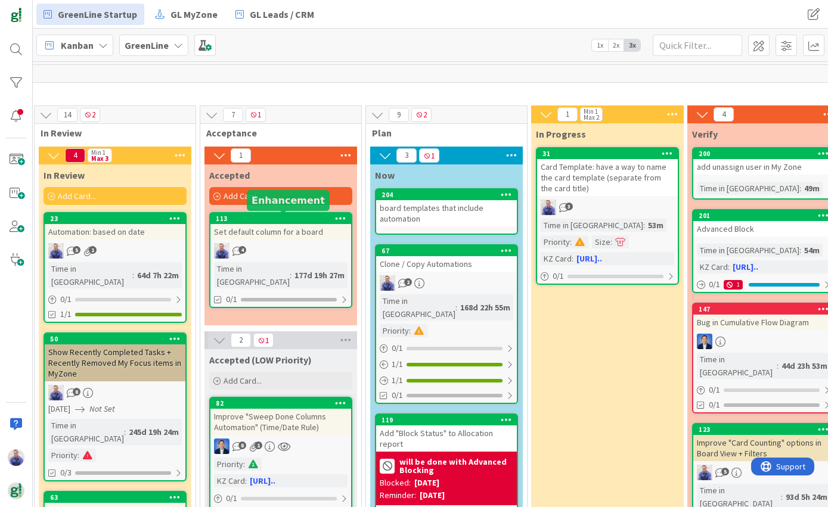
scroll to position [63, 661]
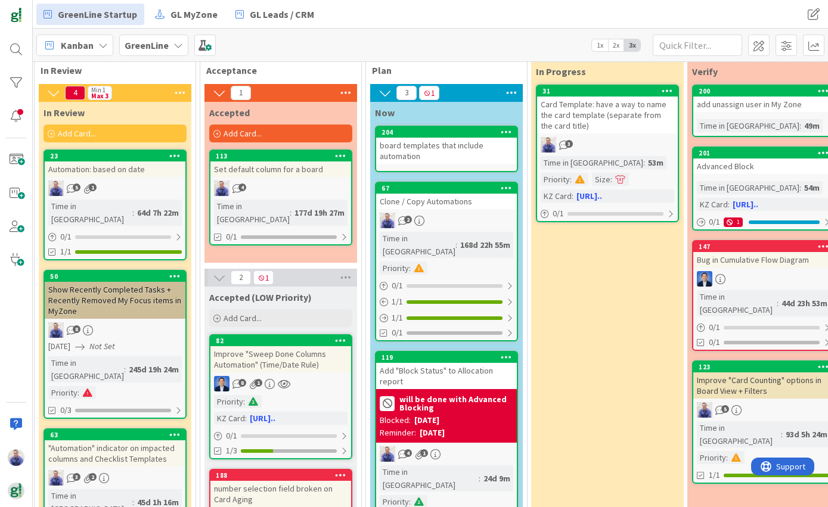
click at [306, 168] on div "Set default column for a board" at bounding box center [280, 170] width 141 height 16
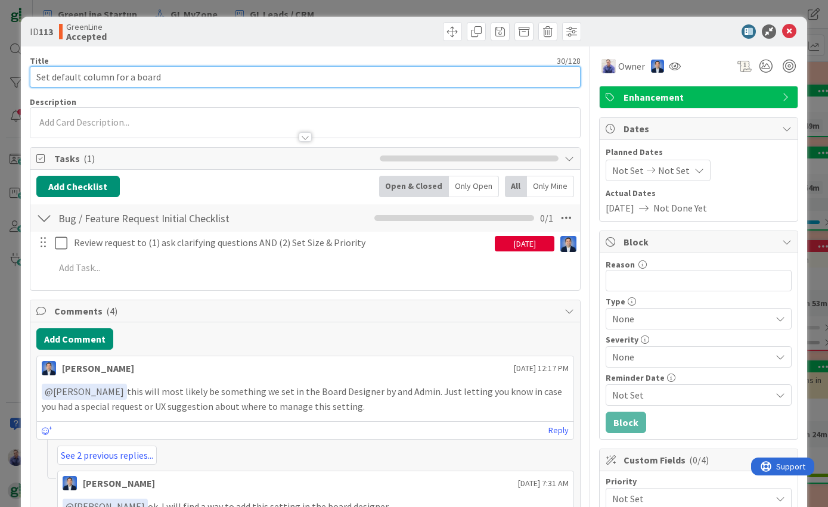
click at [300, 70] on input "Set default column for a board" at bounding box center [306, 76] width 552 height 21
type input "Set default column for a board / Column Ordering"
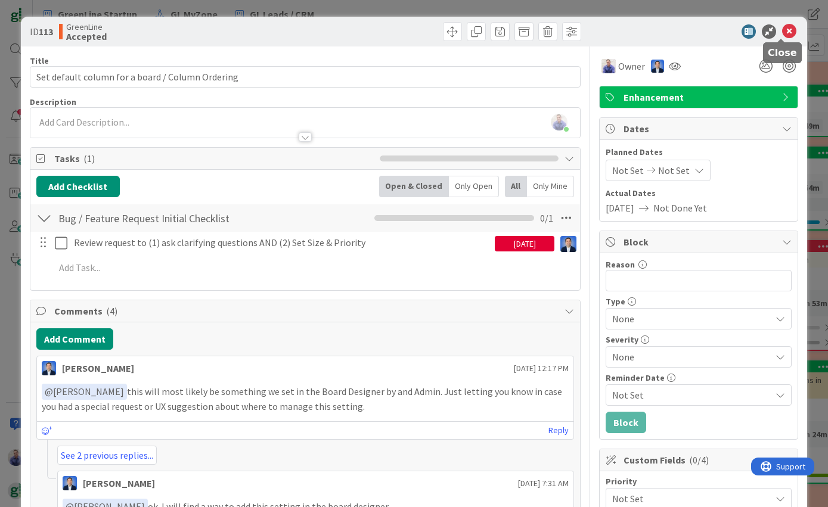
click at [782, 35] on icon at bounding box center [789, 31] width 14 height 14
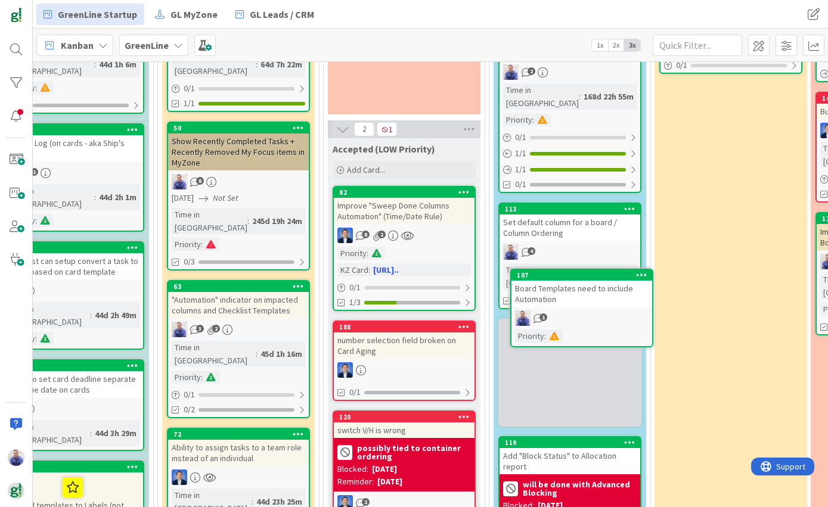
scroll to position [0, 538]
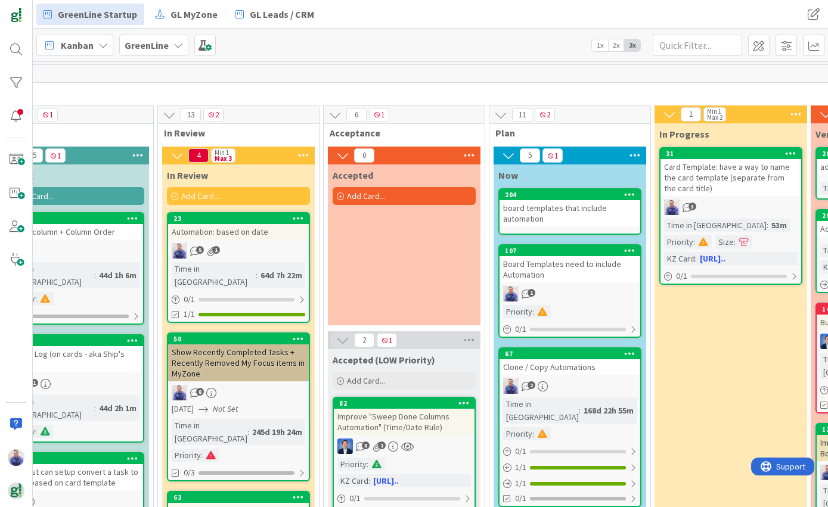
click at [549, 214] on div "board templates that include automation" at bounding box center [570, 213] width 141 height 26
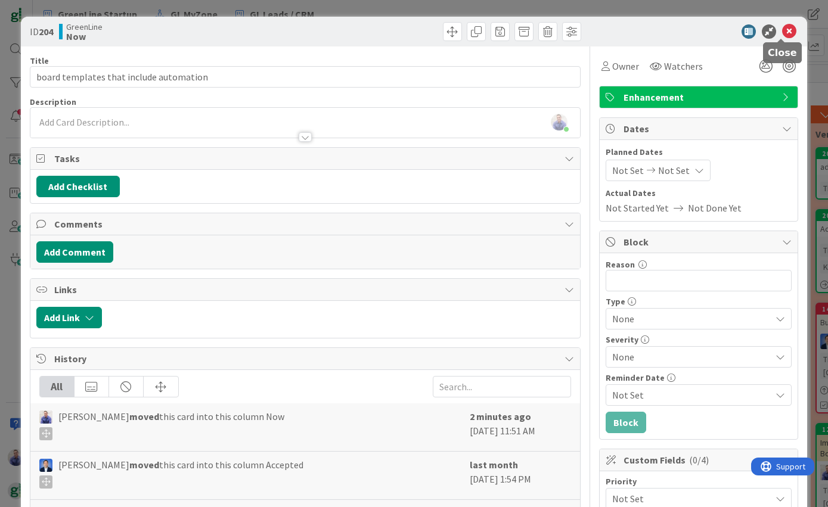
click at [785, 30] on icon at bounding box center [789, 31] width 14 height 14
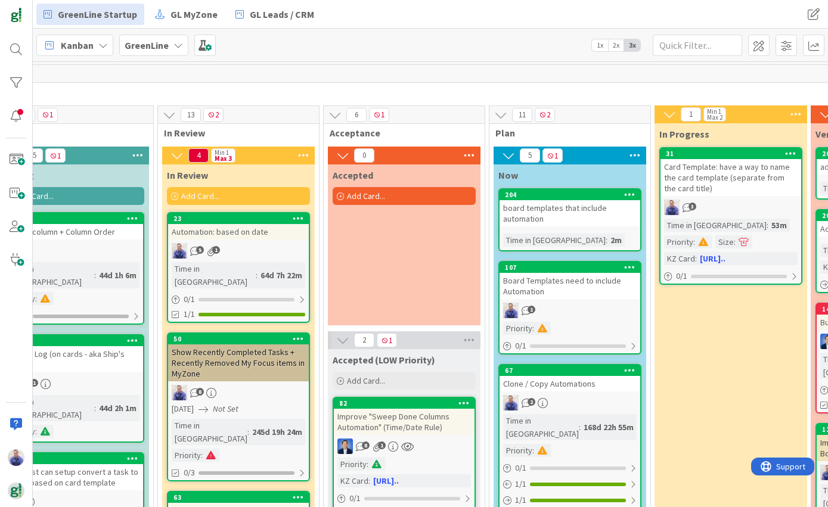
click at [584, 280] on div "Board Templates need to include Automation" at bounding box center [570, 286] width 141 height 26
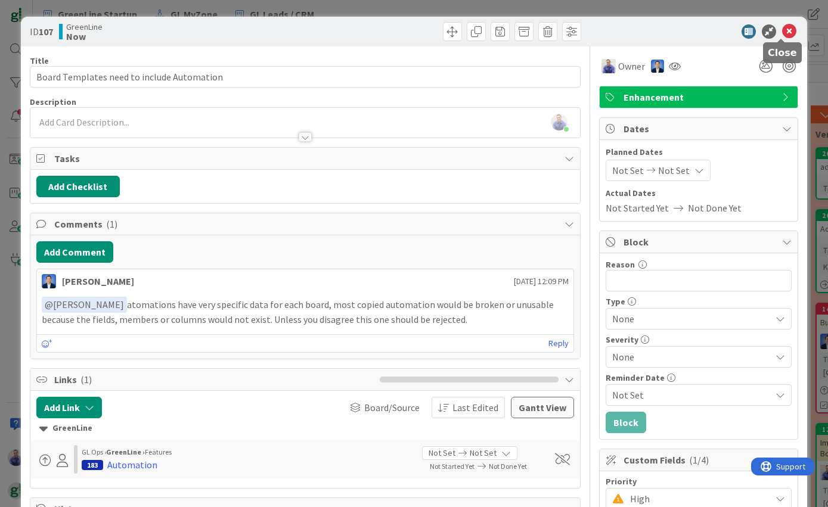
click at [782, 33] on icon at bounding box center [789, 31] width 14 height 14
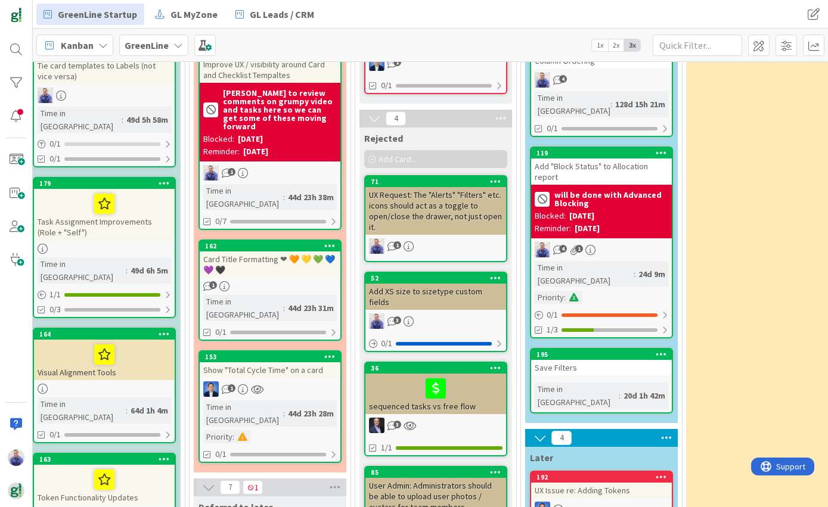
scroll to position [646, 506]
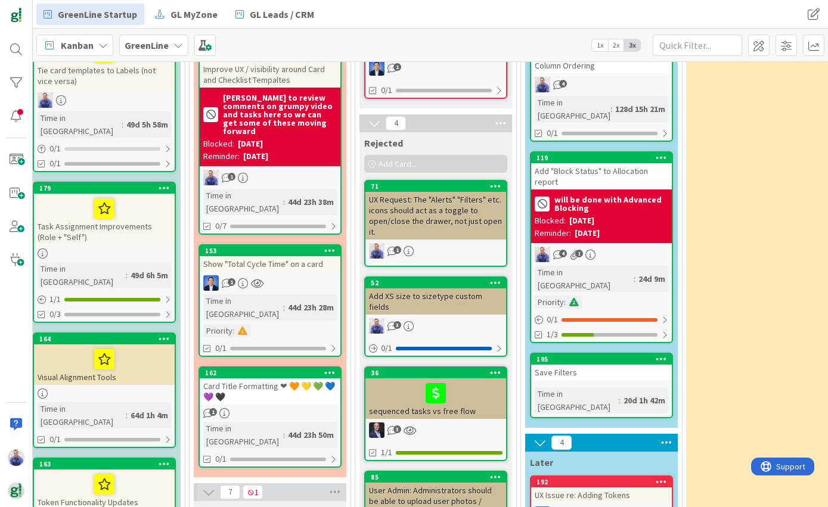
click at [265, 379] on div "Card Title Formatting ❤ 🧡 💛 💚 💙 💜 🖤" at bounding box center [270, 392] width 141 height 26
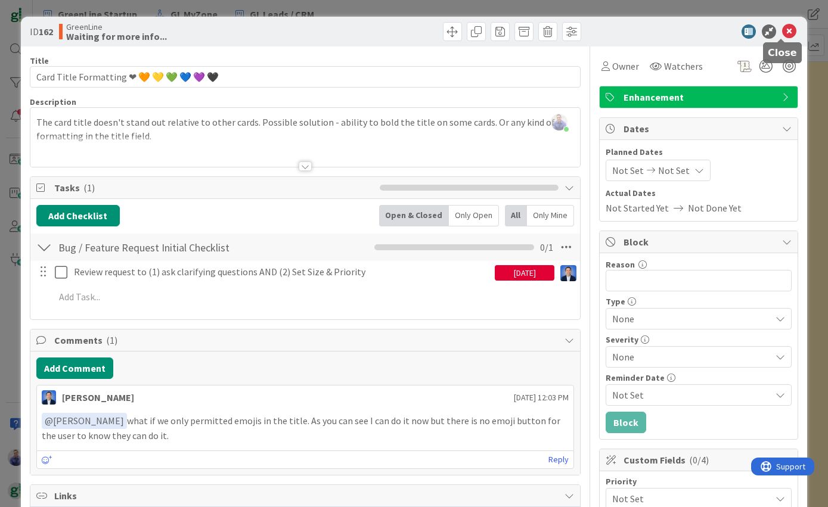
click at [785, 28] on icon at bounding box center [789, 31] width 14 height 14
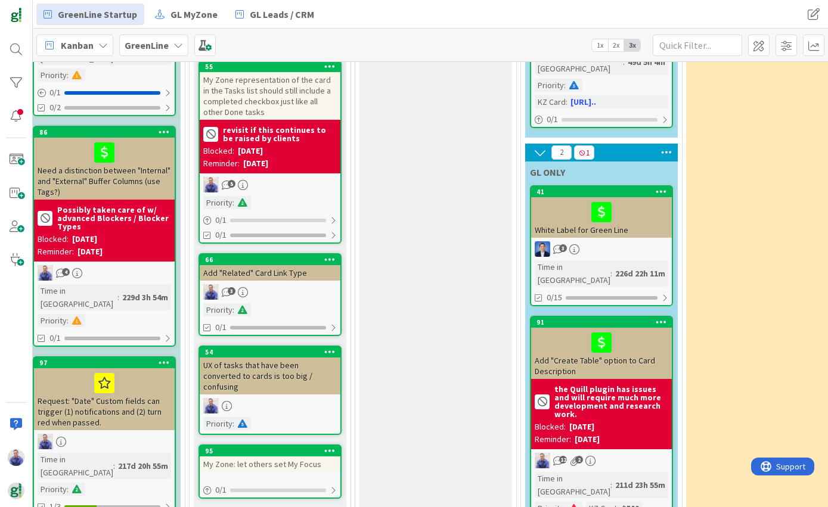
scroll to position [1636, 506]
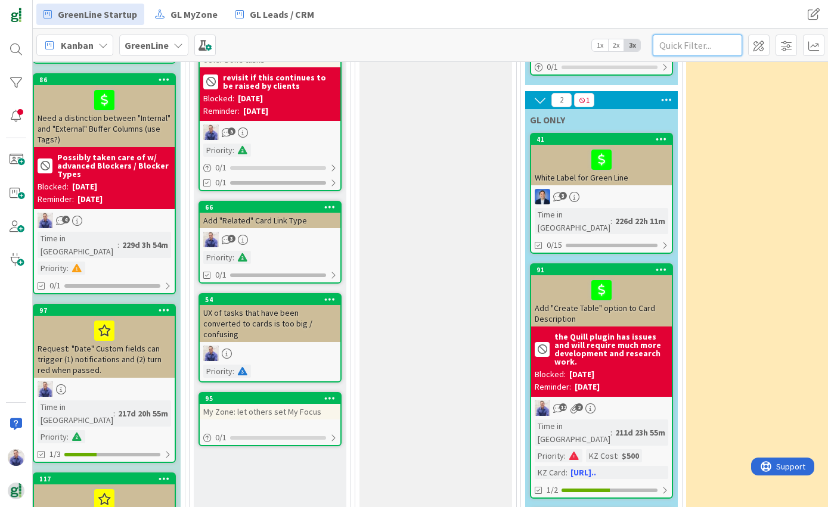
click at [689, 45] on input "text" at bounding box center [697, 45] width 89 height 21
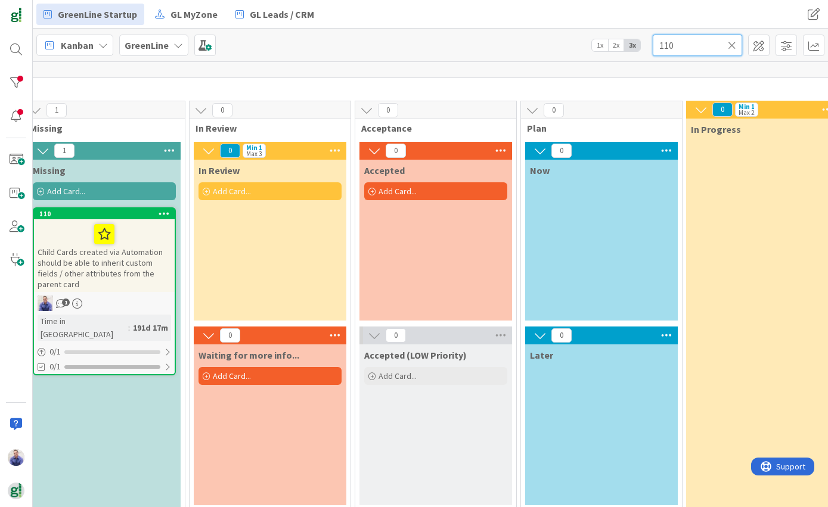
scroll to position [0, 506]
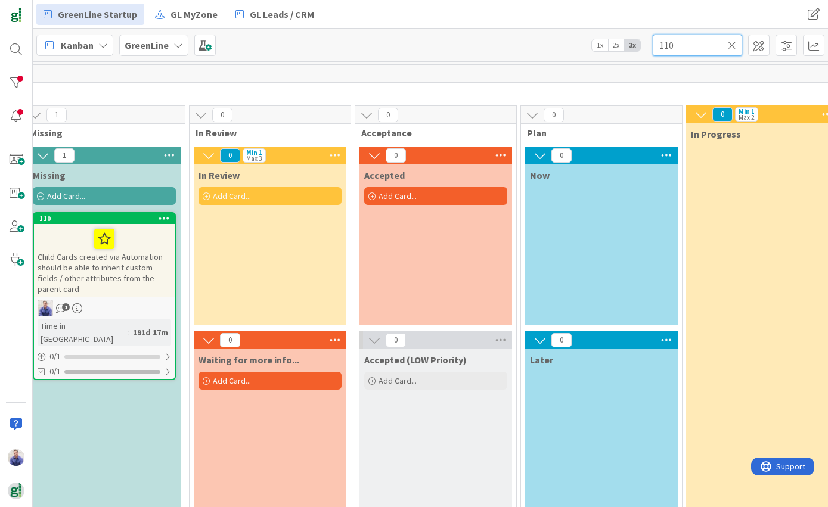
type input "110"
click at [129, 252] on span "Child Cards created via Automation should be able to inherit custom fields / ot…" at bounding box center [100, 273] width 125 height 43
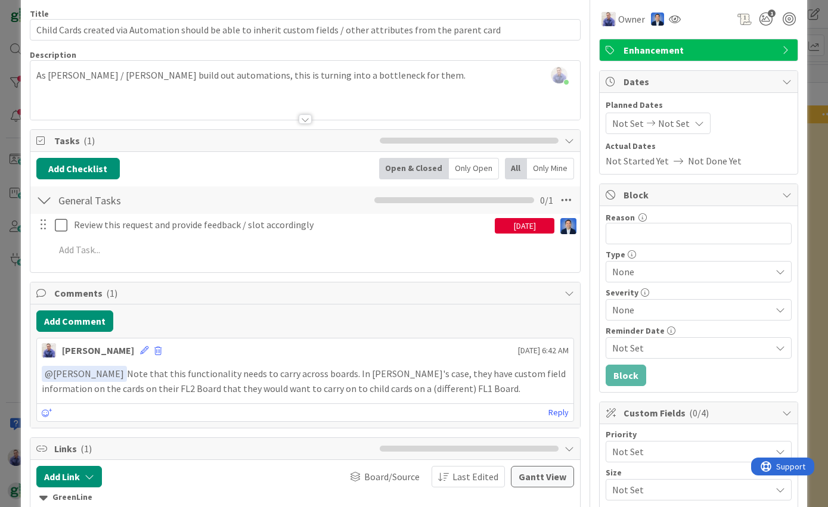
scroll to position [138, 0]
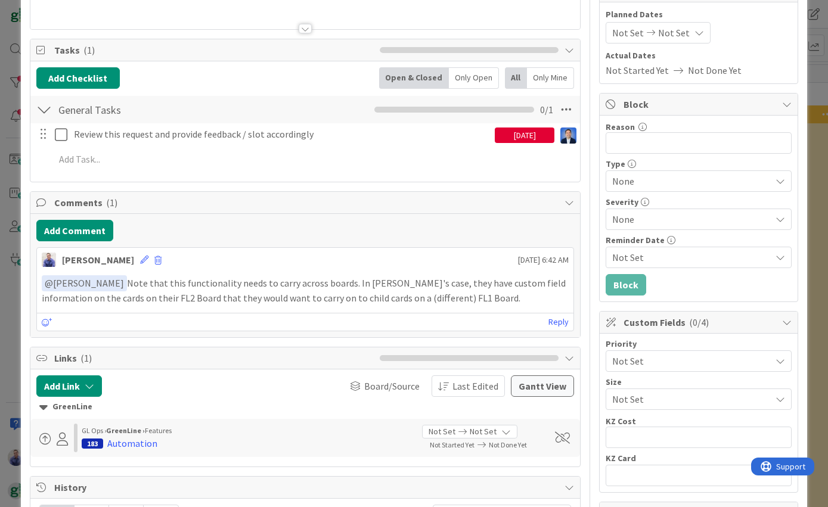
click at [692, 359] on span "Not Set" at bounding box center [688, 361] width 153 height 17
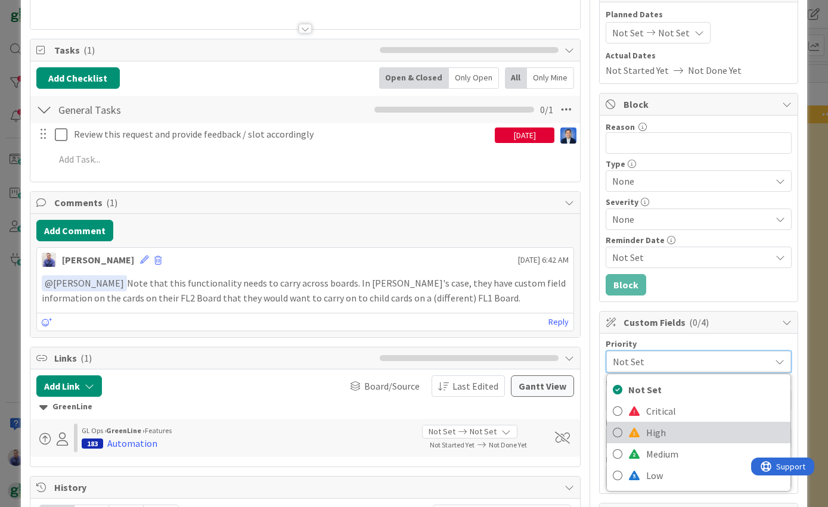
click at [687, 426] on span "High" at bounding box center [715, 433] width 138 height 18
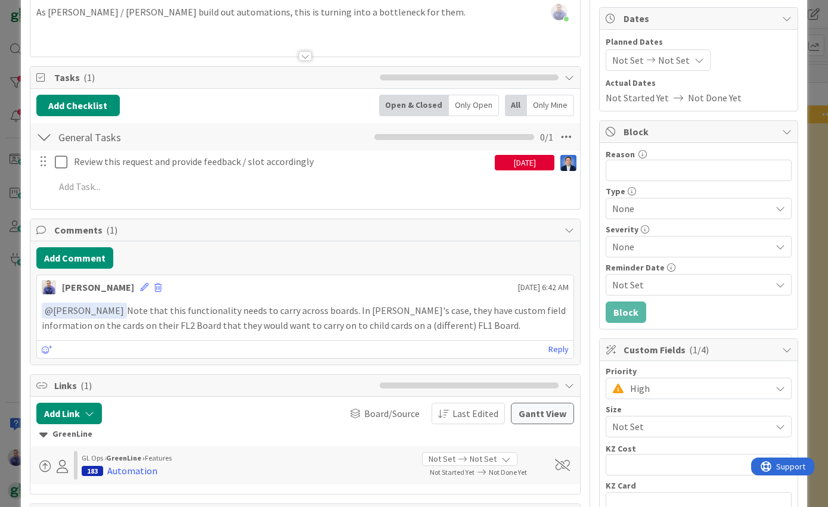
scroll to position [113, 0]
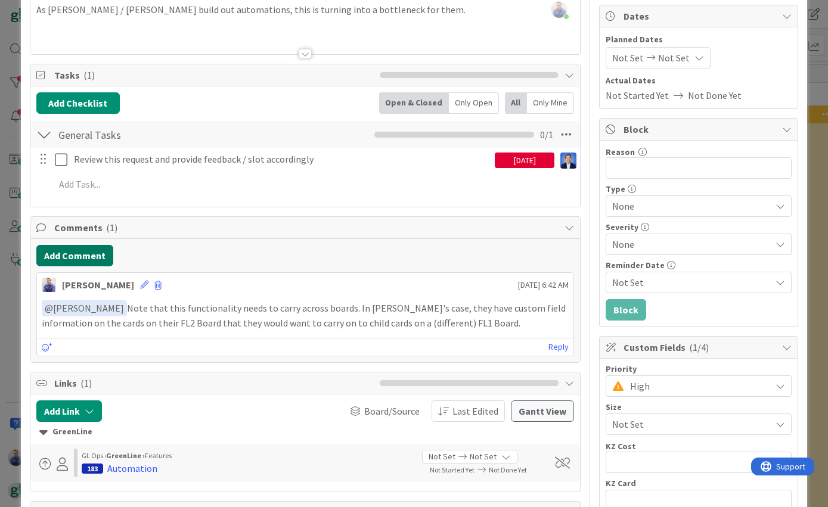
click at [102, 255] on button "Add Comment" at bounding box center [74, 255] width 77 height 21
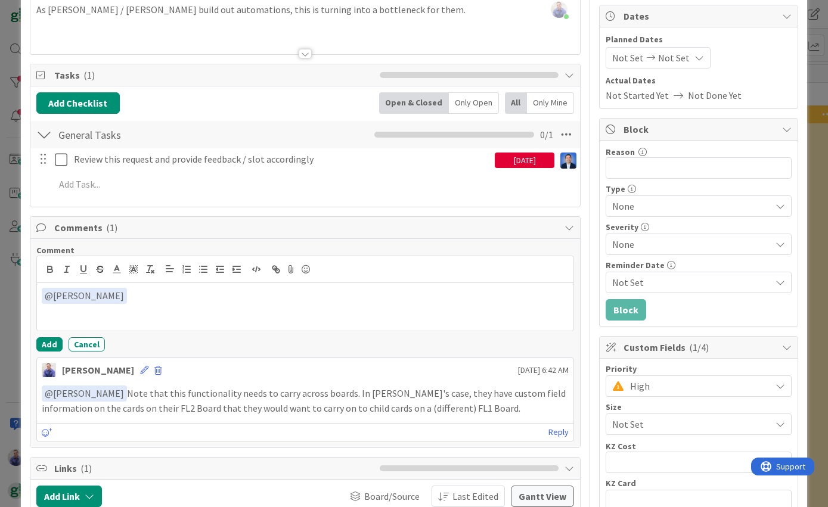
click at [132, 337] on div "Comment ﻿ @ [PERSON_NAME] ﻿ [PERSON_NAME] [PERSON_NAME] Add Cancel" at bounding box center [305, 298] width 538 height 107
drag, startPoint x: 338, startPoint y: 295, endPoint x: 272, endPoint y: 297, distance: 65.6
click at [278, 294] on p "﻿ @ [PERSON_NAME] ﻿ Please review this one for feasibility. [PERSON_NAME] is re…" at bounding box center [306, 296] width 528 height 16
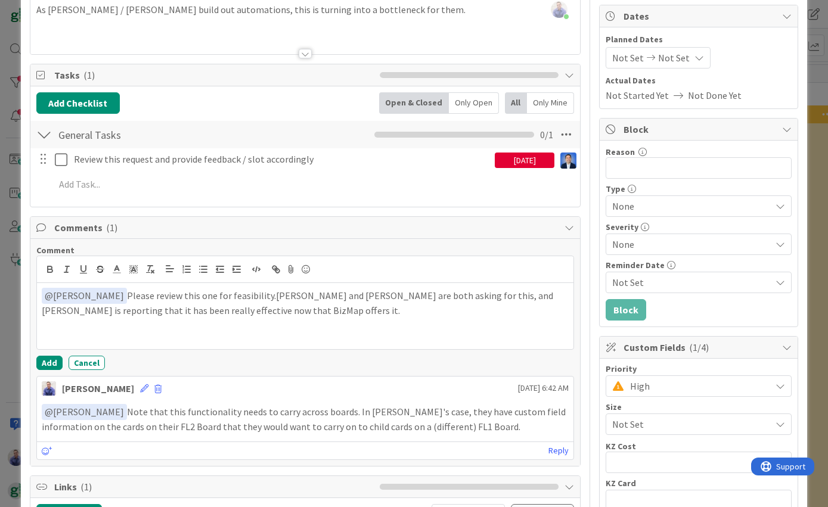
scroll to position [0, 0]
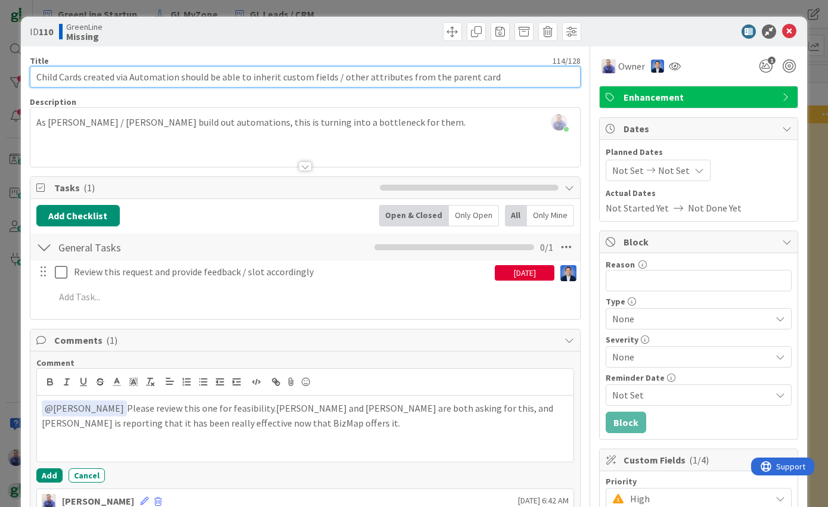
click at [301, 75] on input "Child Cards created via Automation should be able to inherit custom fields / ot…" at bounding box center [306, 76] width 552 height 21
click at [332, 77] on input "Child Cards created via Automation should be able to inherit custom fields / ot…" at bounding box center [306, 76] width 552 height 21
click at [550, 73] on input "Child Cards created via Automation should be able to inherit custom fields, Car…" at bounding box center [306, 76] width 552 height 21
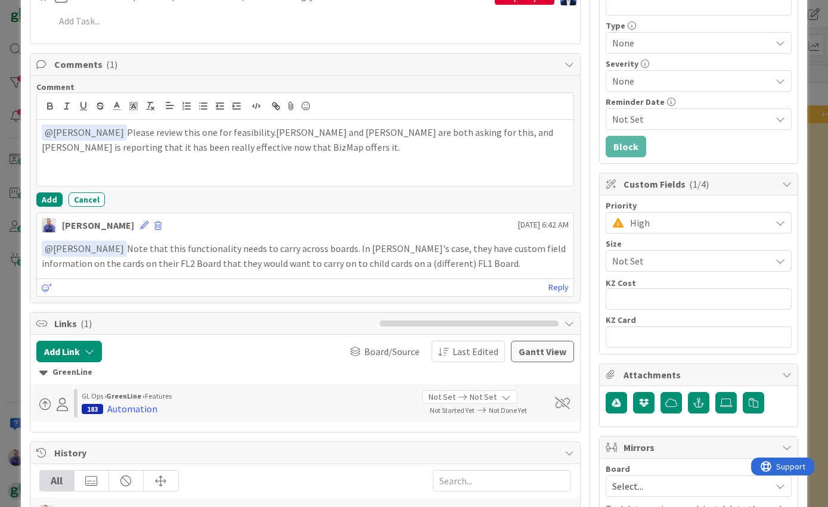
scroll to position [326, 0]
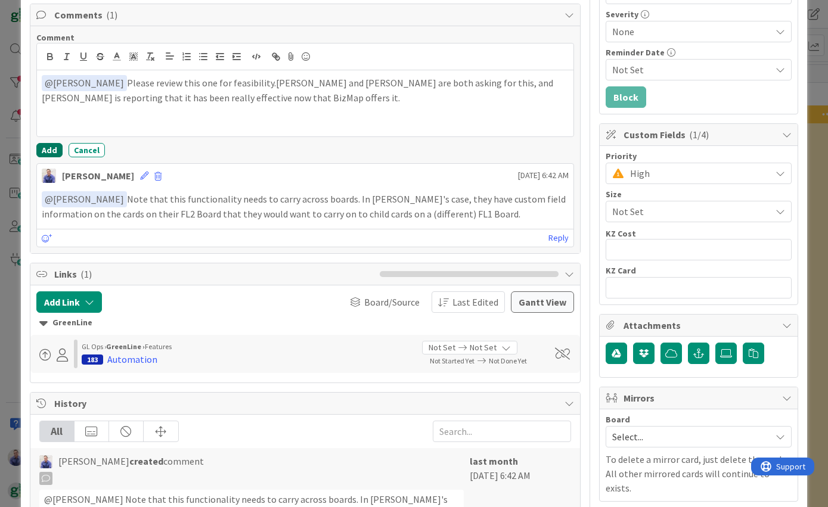
type input "Child Cards created via Automation should be able to inherit custom fields, Car…"
click at [47, 151] on button "Add" at bounding box center [49, 150] width 26 height 14
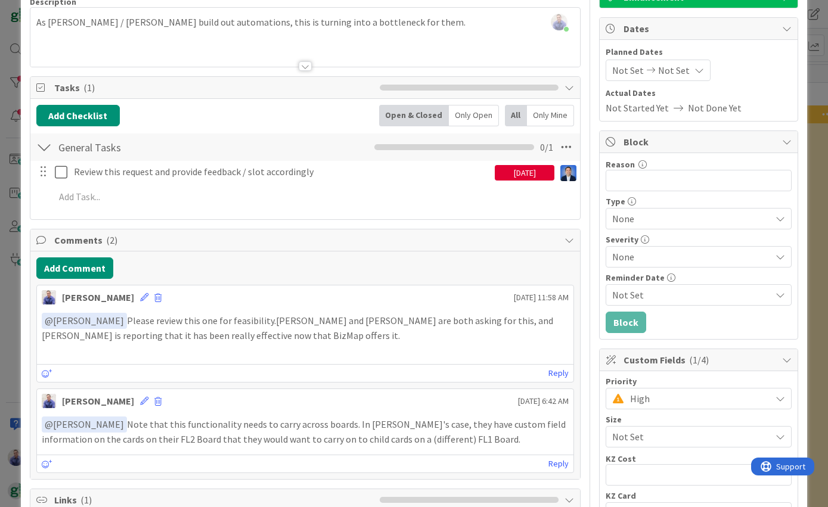
scroll to position [0, 0]
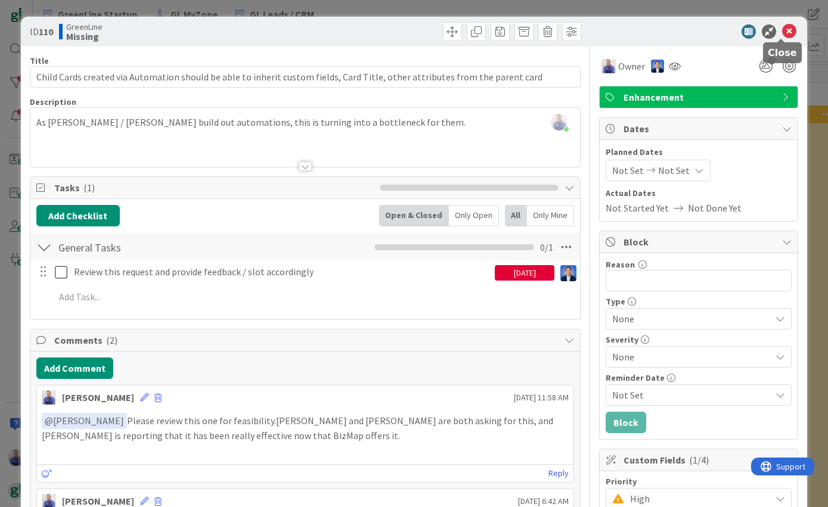
click at [782, 31] on icon at bounding box center [789, 31] width 14 height 14
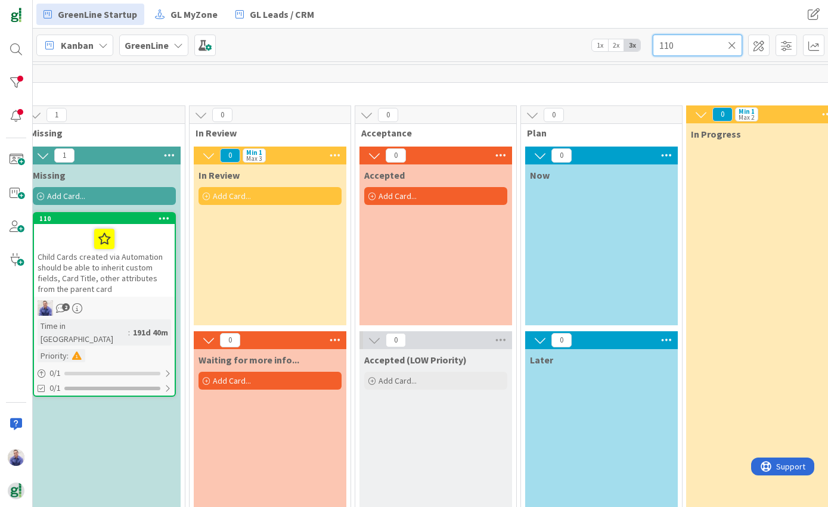
click at [659, 48] on input "110" at bounding box center [697, 45] width 89 height 21
click at [660, 48] on input "110" at bounding box center [697, 45] width 89 height 21
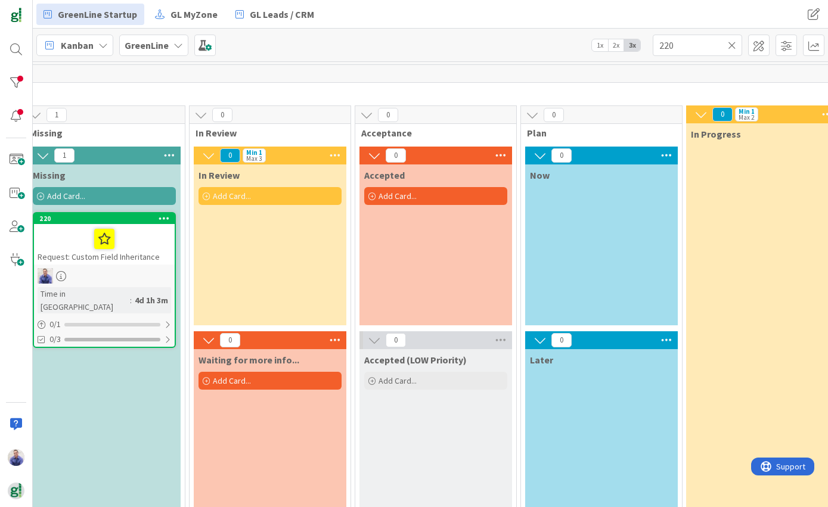
click at [138, 252] on span "Request: Custom Field Inheritance" at bounding box center [99, 257] width 122 height 11
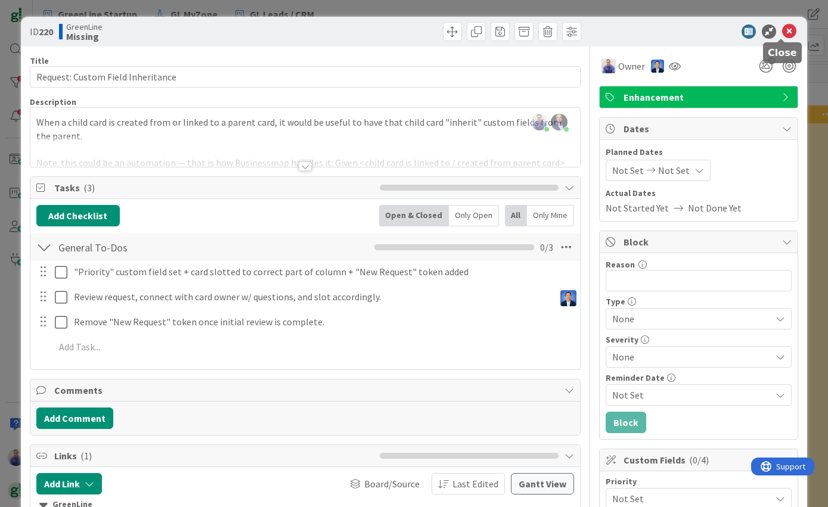
drag, startPoint x: 785, startPoint y: 30, endPoint x: 676, endPoint y: 33, distance: 109.2
click at [785, 32] on icon at bounding box center [789, 31] width 14 height 14
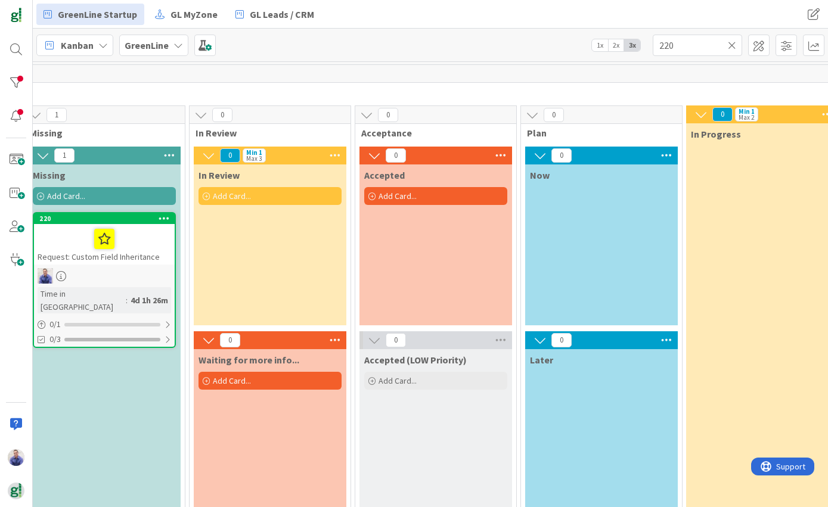
click at [126, 224] on div "220" at bounding box center [104, 218] width 141 height 11
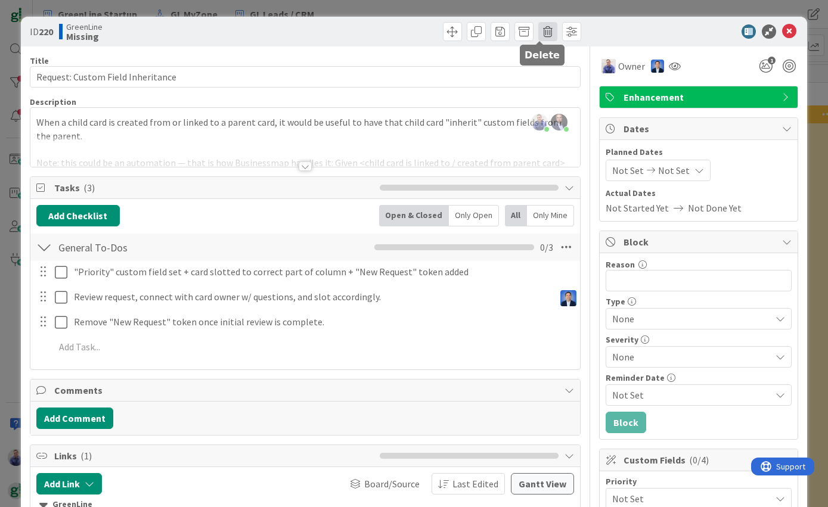
click at [546, 35] on span at bounding box center [547, 31] width 19 height 19
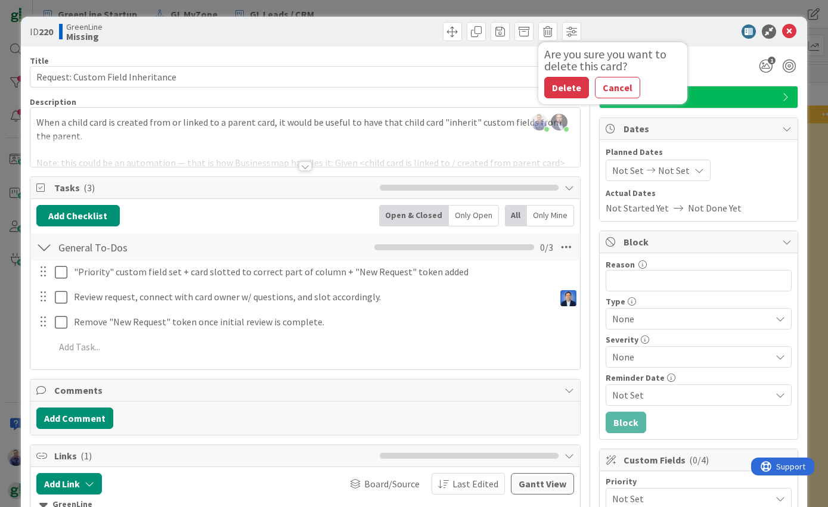
click at [555, 91] on button "Delete" at bounding box center [566, 87] width 45 height 21
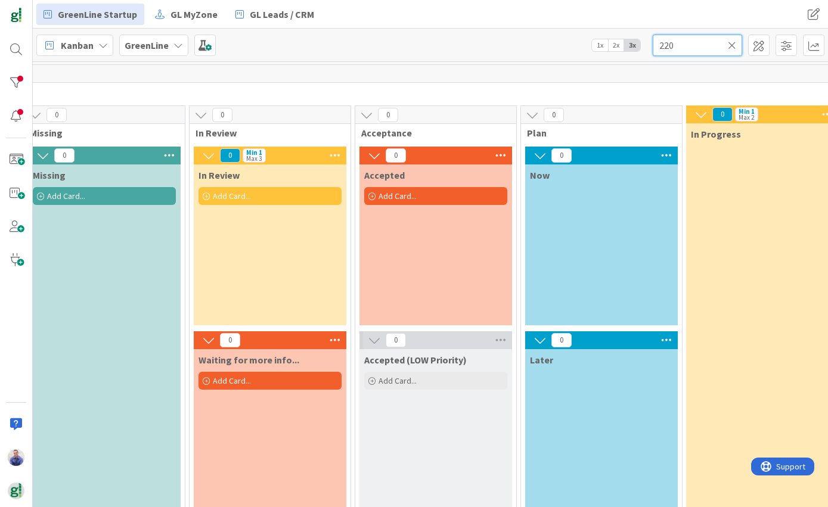
click at [671, 45] on input "220" at bounding box center [697, 45] width 89 height 21
type input "110"
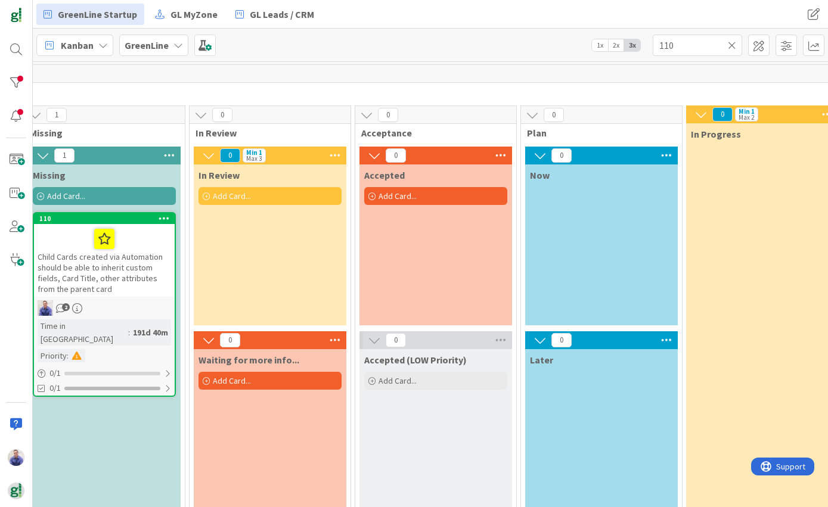
click at [86, 265] on span "Child Cards created via Automation should be able to inherit custom fields, Car…" at bounding box center [100, 273] width 125 height 43
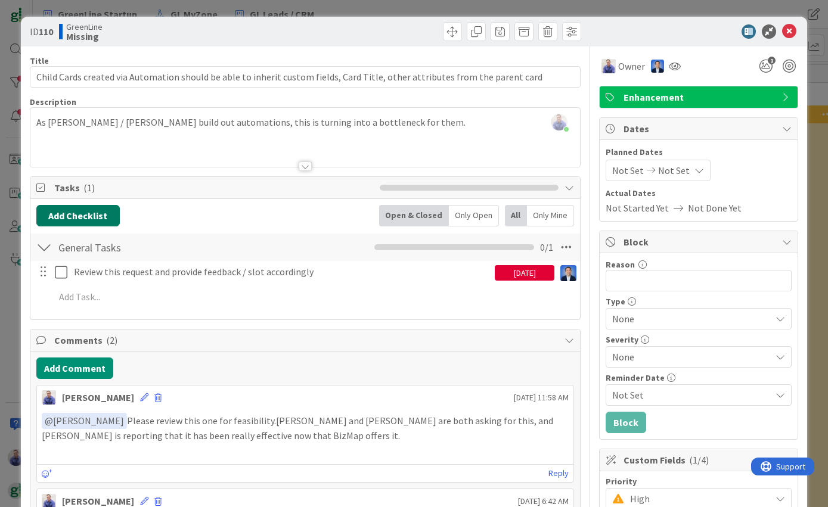
click at [97, 215] on button "Add Checklist" at bounding box center [77, 215] width 83 height 21
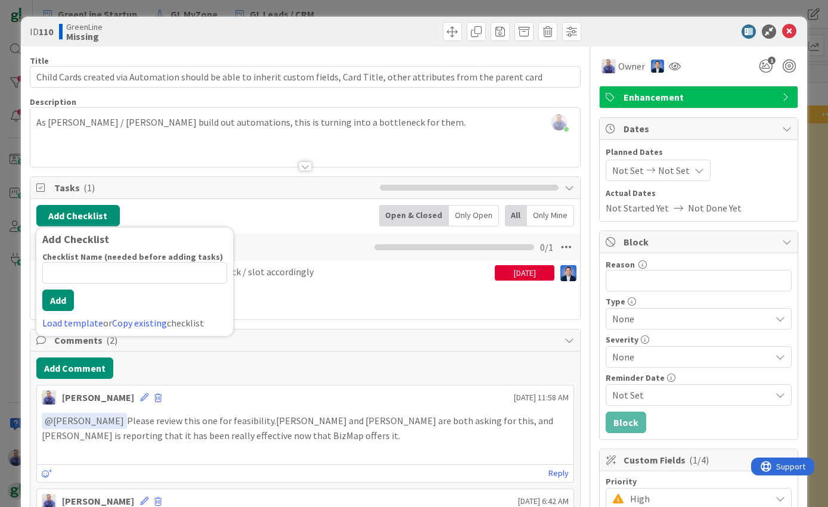
click at [91, 320] on link "Load template" at bounding box center [72, 323] width 61 height 12
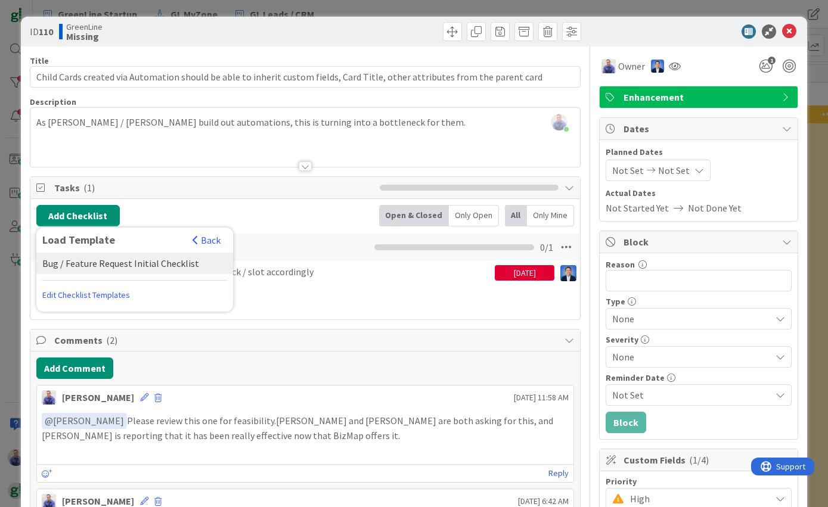
click at [107, 260] on div "Bug / Feature Request Initial Checklist" at bounding box center [134, 263] width 197 height 21
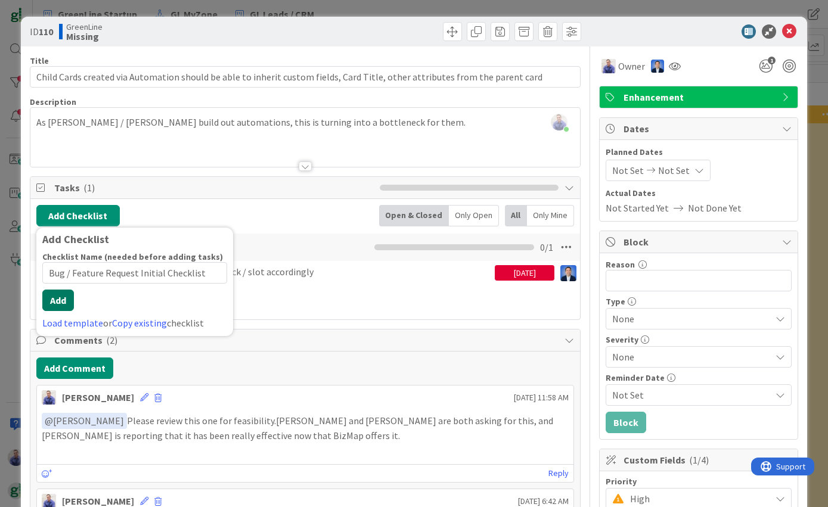
drag, startPoint x: 63, startPoint y: 312, endPoint x: 69, endPoint y: 311, distance: 6.0
click at [66, 311] on div "Checklist Name (needed before adding tasks) 39 / 64 Bug / Feature Request Initi…" at bounding box center [134, 291] width 185 height 79
click at [52, 301] on button "Add" at bounding box center [58, 300] width 32 height 21
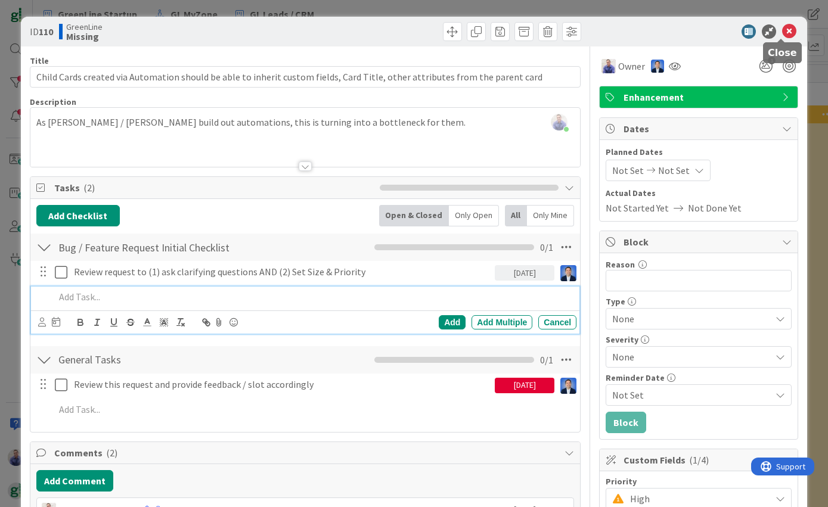
click at [782, 31] on icon at bounding box center [789, 31] width 14 height 14
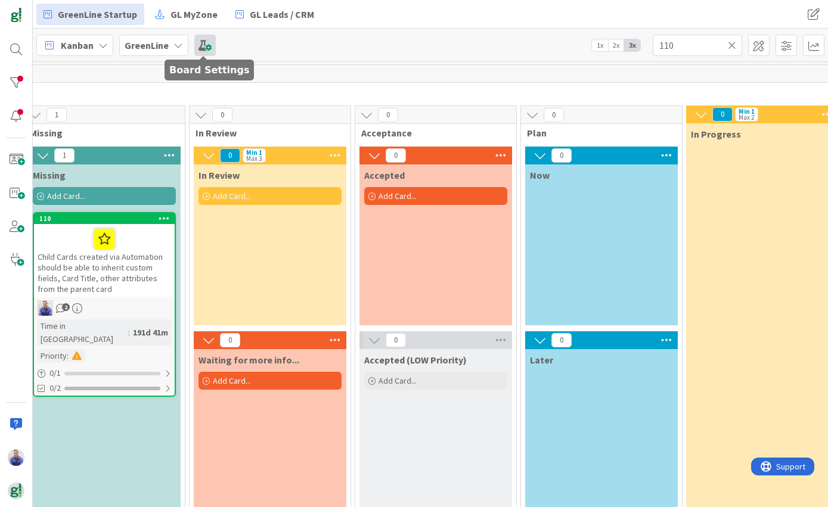
click at [205, 42] on span at bounding box center [204, 45] width 21 height 21
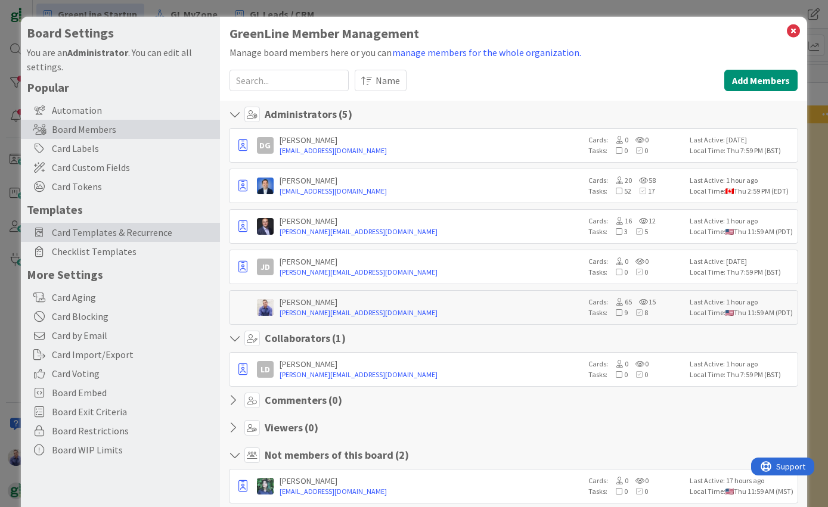
click at [91, 227] on span "Card Templates & Recurrence" at bounding box center [133, 232] width 162 height 14
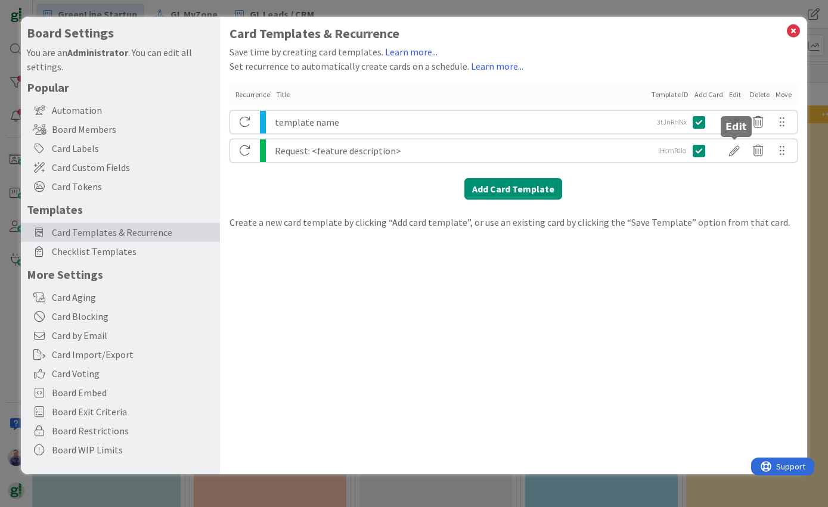
click at [737, 153] on div at bounding box center [735, 151] width 24 height 20
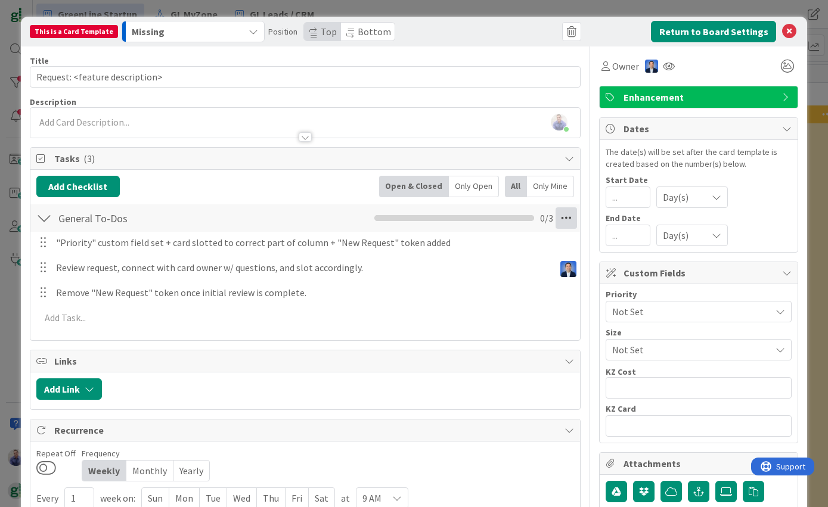
click at [556, 214] on icon at bounding box center [566, 217] width 21 height 21
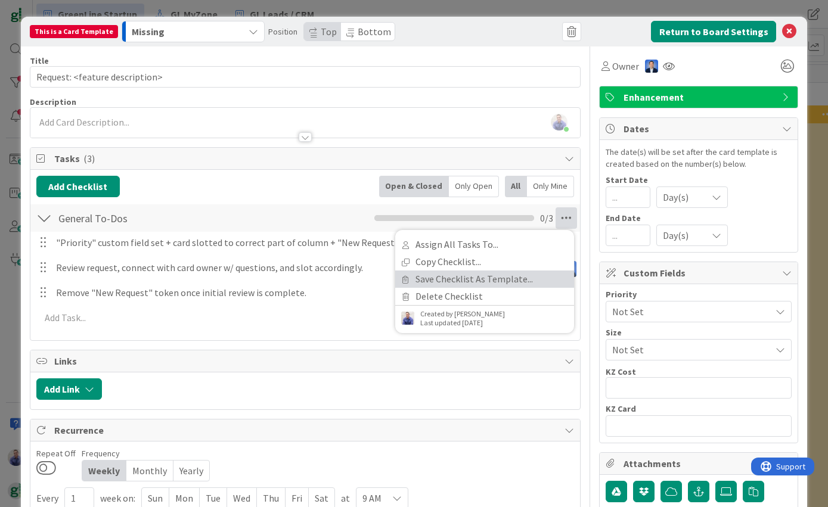
click at [463, 284] on link "Save Checklist As Template..." at bounding box center [484, 279] width 179 height 17
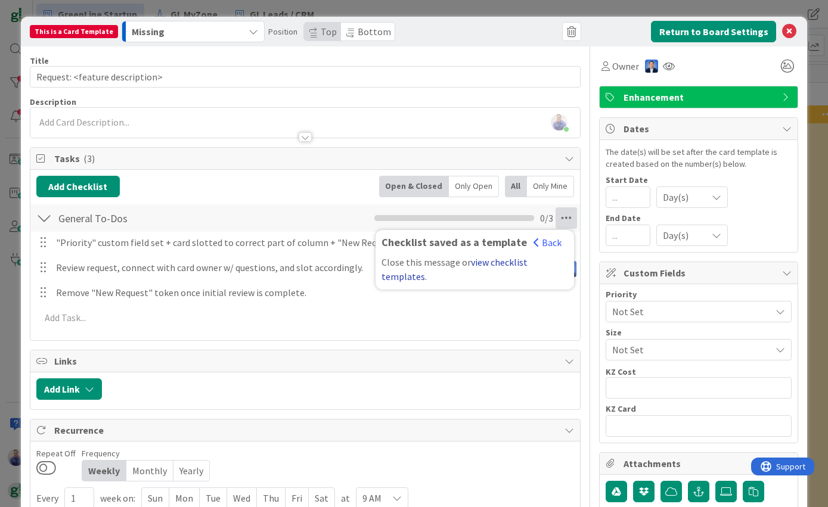
click at [508, 261] on link "view checklist templates" at bounding box center [455, 269] width 146 height 26
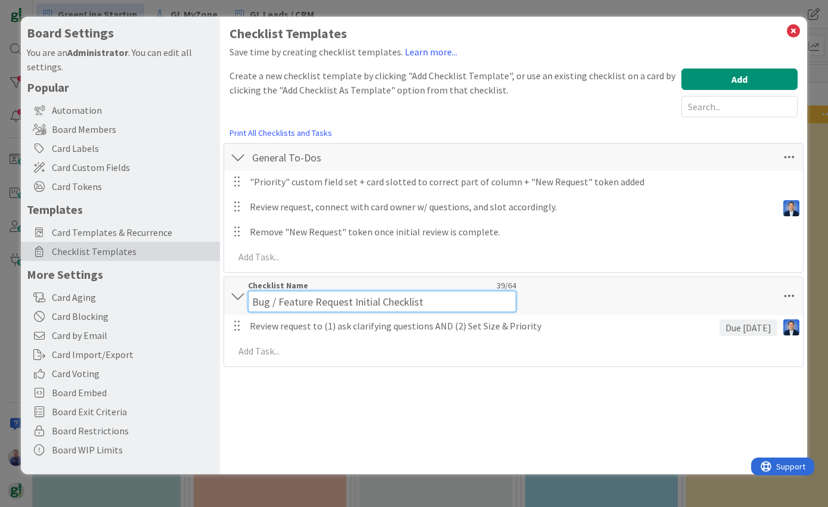
click at [358, 291] on input "Bug / Feature Request Initial Checklist" at bounding box center [382, 301] width 268 height 21
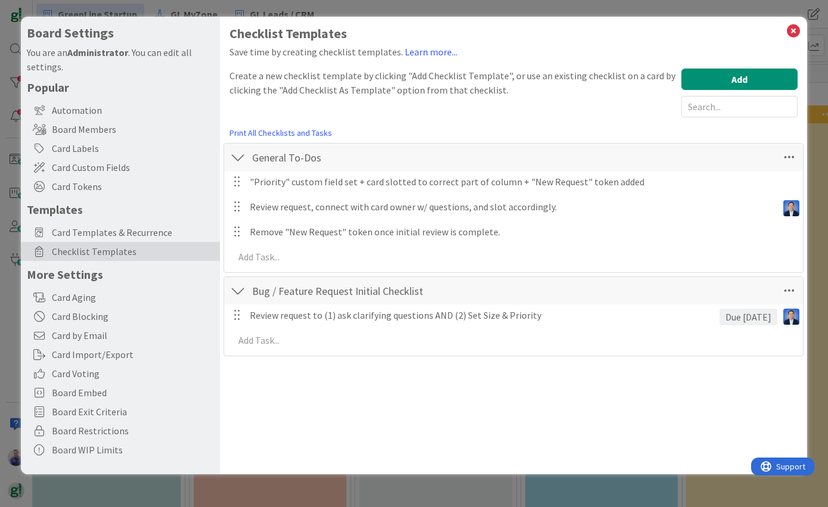
click at [358, 289] on div "Checklist Name 39 / 64 Bug / Feature Request Initial Checklist" at bounding box center [382, 290] width 268 height 21
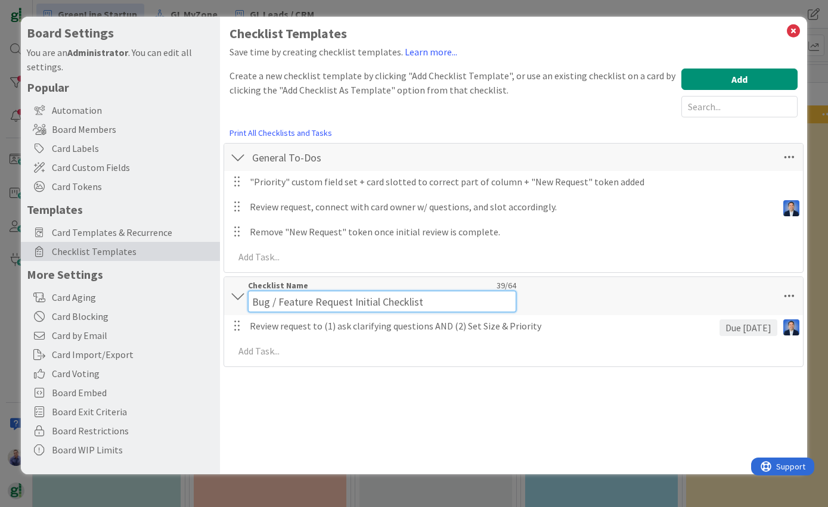
click at [358, 291] on input "Bug / Feature Request Initial Checklist" at bounding box center [382, 301] width 268 height 21
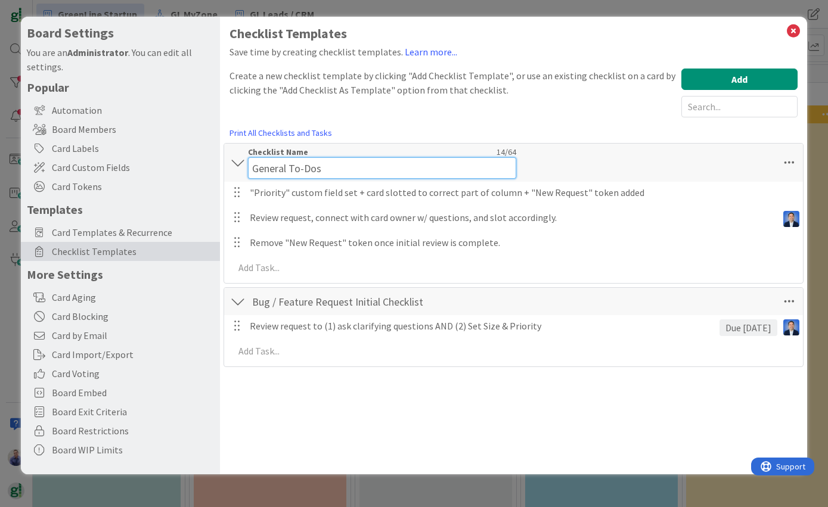
click at [305, 157] on input "General To-Dos" at bounding box center [382, 167] width 268 height 21
click at [306, 165] on input "General To-Dos" at bounding box center [382, 167] width 268 height 21
paste input "Bug / Feature Request Initial Checklist"
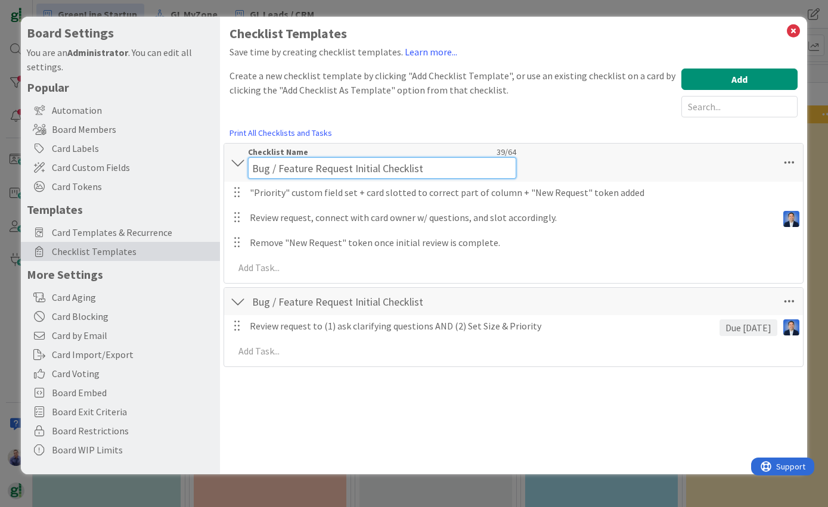
type input "Bug / Feature Request Initial Checklist"
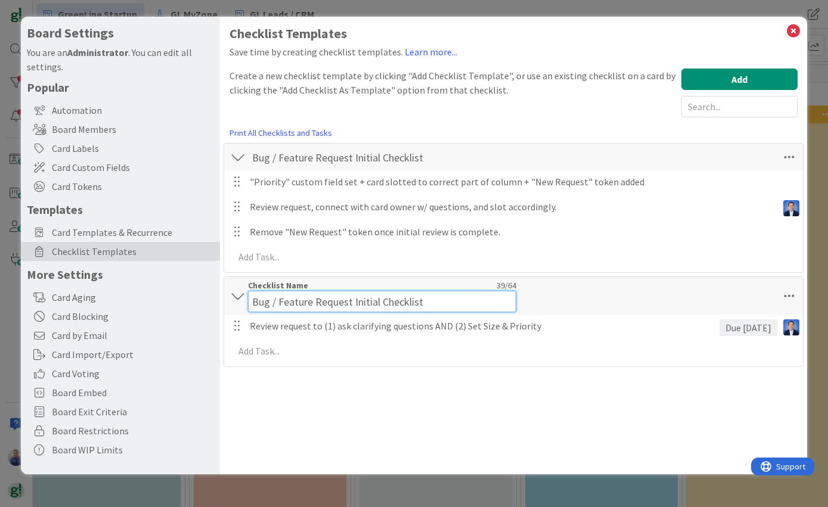
drag, startPoint x: 389, startPoint y: 309, endPoint x: 402, endPoint y: 308, distance: 13.7
click at [389, 309] on input "Bug / Feature Request Initial Checklist" at bounding box center [382, 301] width 268 height 21
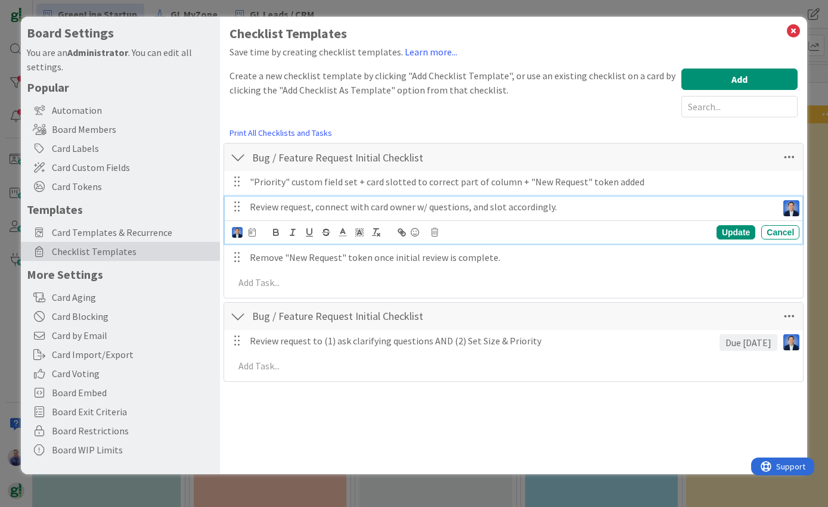
click at [535, 208] on p "Review request, connect with card owner w/ questions, and slot accordingly." at bounding box center [511, 207] width 523 height 14
click at [252, 233] on icon at bounding box center [252, 232] width 7 height 8
click at [281, 290] on input "number" at bounding box center [277, 294] width 45 height 21
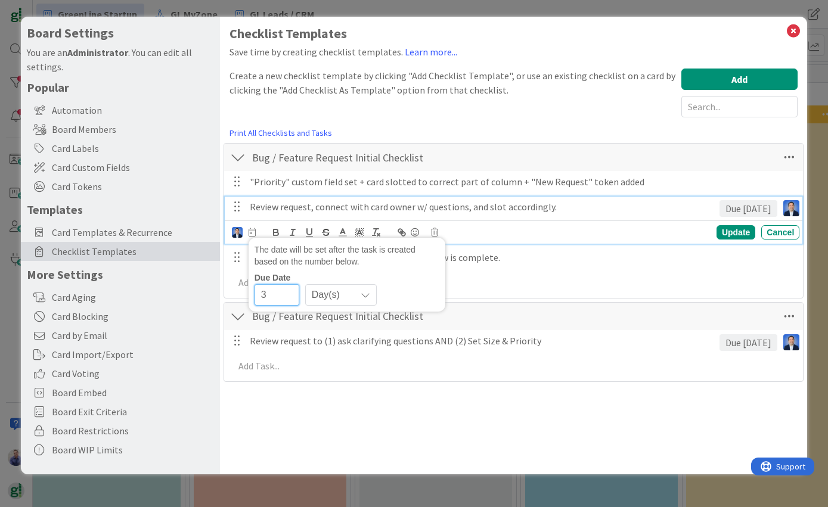
type input "3"
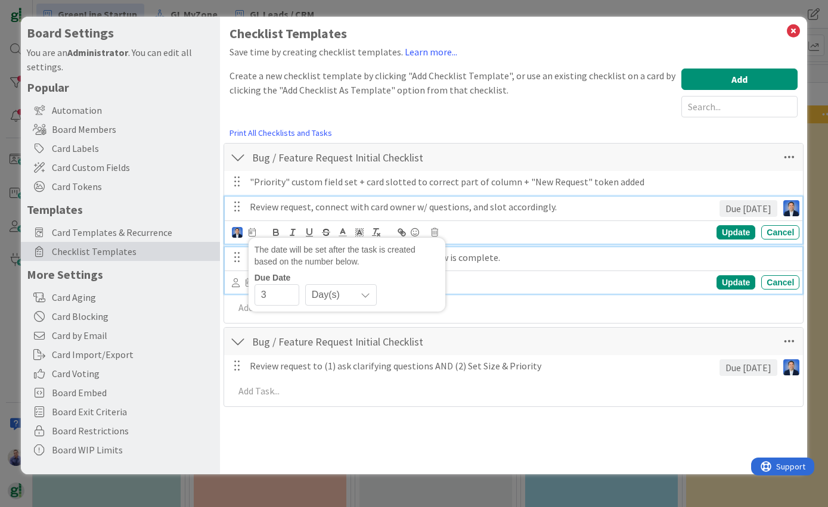
click at [686, 249] on div "Remove "New Request" token once initial review is complete." at bounding box center [522, 257] width 555 height 21
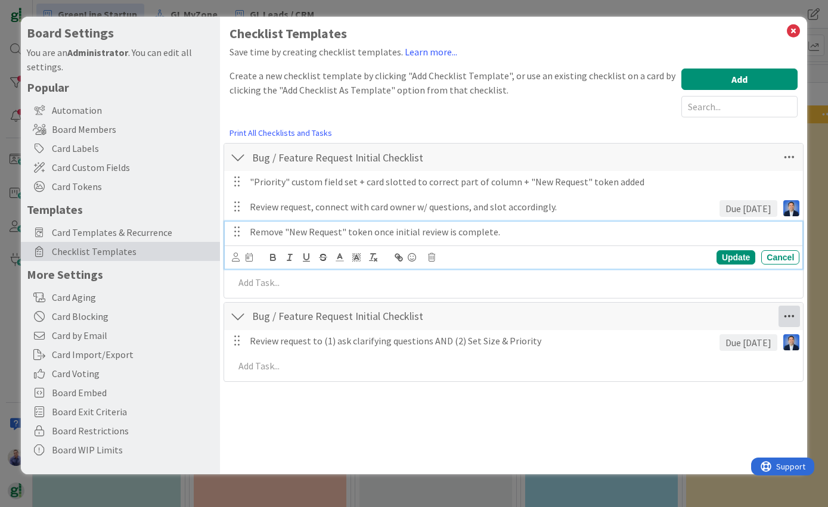
click at [784, 315] on icon at bounding box center [789, 316] width 21 height 21
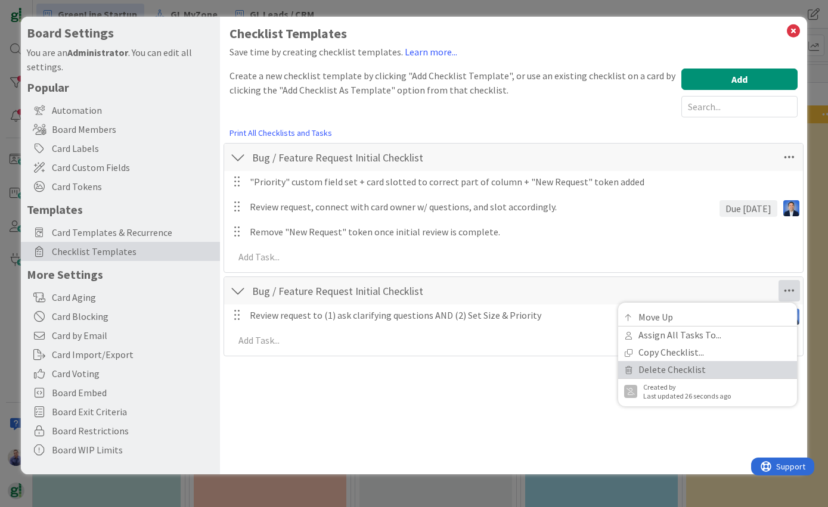
click at [690, 373] on link "Delete Checklist" at bounding box center [707, 369] width 179 height 17
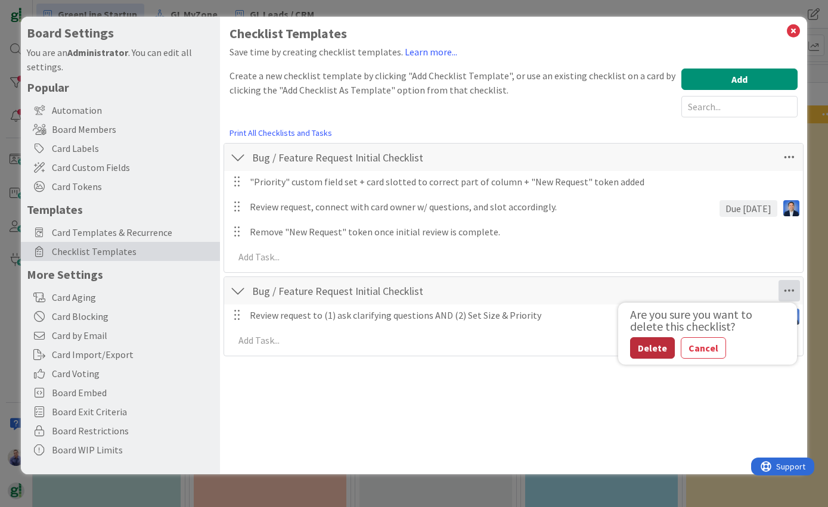
click at [659, 350] on button "Delete" at bounding box center [652, 347] width 45 height 21
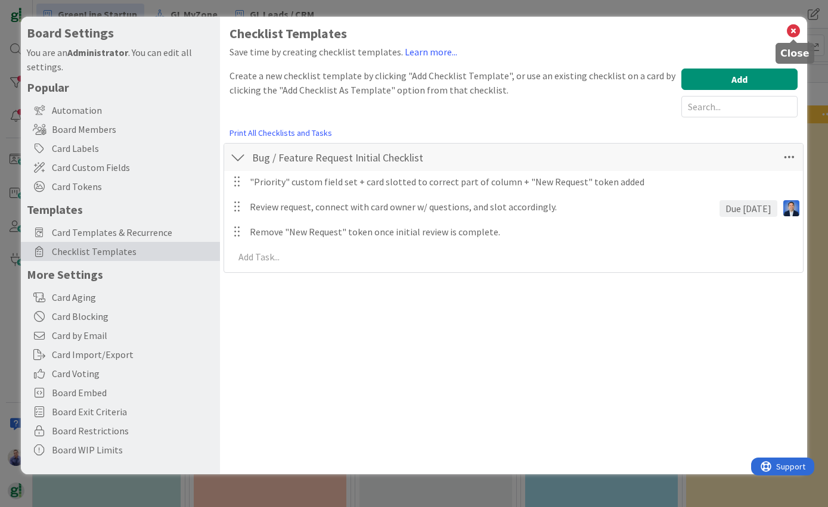
click at [789, 29] on icon at bounding box center [794, 31] width 16 height 17
